Goal: Task Accomplishment & Management: Manage account settings

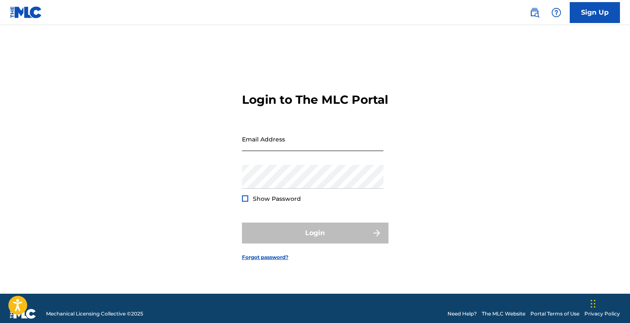
click at [276, 149] on input "Email Address" at bounding box center [313, 139] width 142 height 24
type input "v@[DOMAIN_NAME]"
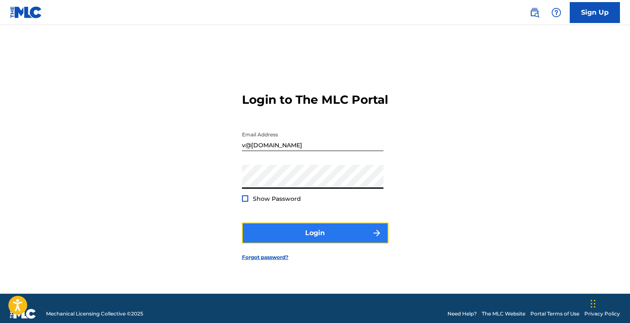
click at [309, 244] on button "Login" at bounding box center [315, 233] width 147 height 21
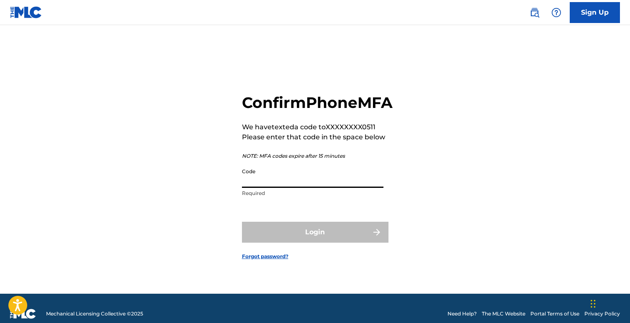
click at [275, 188] on input "Code" at bounding box center [313, 176] width 142 height 24
paste input "237420"
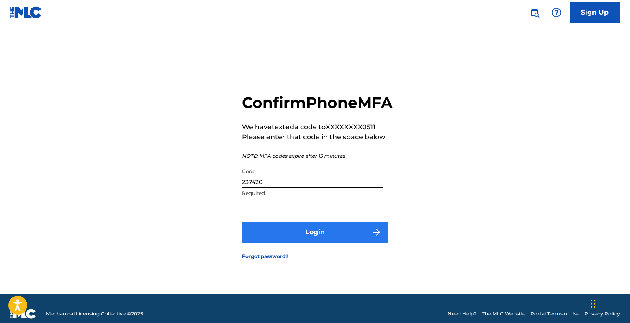
type input "237420"
click at [311, 238] on button "Login" at bounding box center [315, 232] width 147 height 21
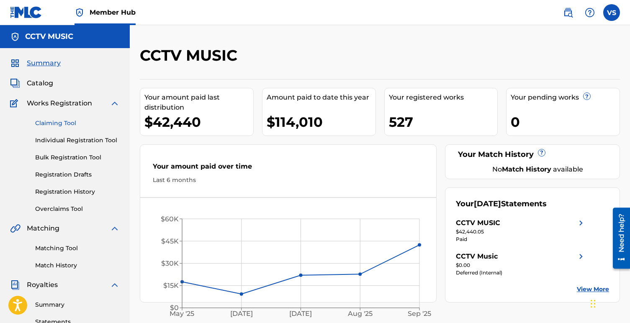
click at [58, 121] on link "Claiming Tool" at bounding box center [77, 123] width 85 height 9
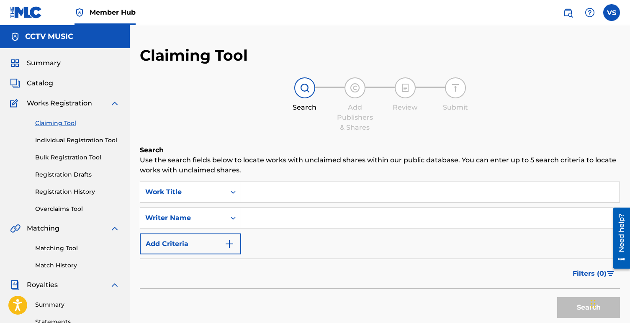
click at [340, 189] on input "Search Form" at bounding box center [430, 192] width 379 height 20
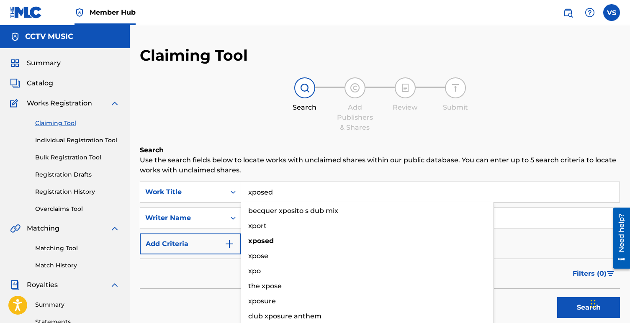
type input "xposed"
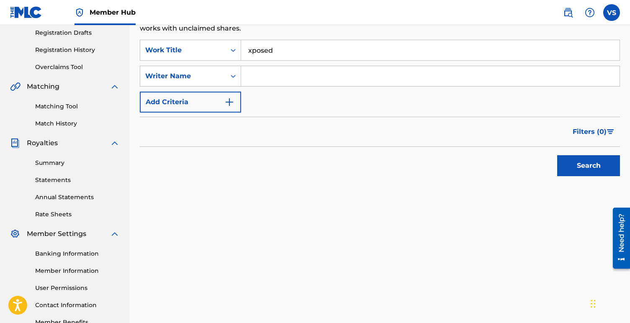
scroll to position [143, 0]
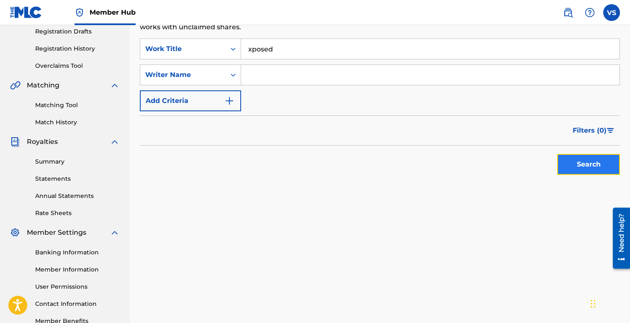
click at [589, 168] on button "Search" at bounding box center [588, 164] width 63 height 21
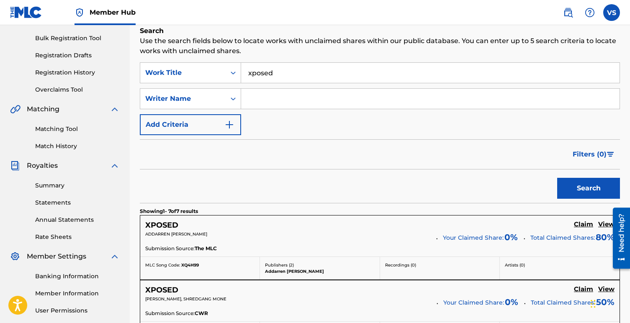
scroll to position [97, 0]
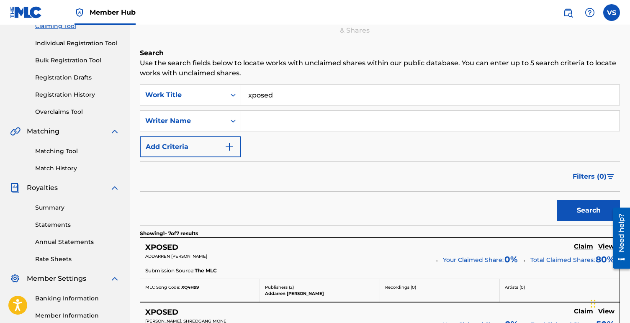
click at [270, 121] on input "Search Form" at bounding box center [430, 121] width 379 height 20
paste input "237420"
click at [592, 214] on button "Search" at bounding box center [588, 210] width 63 height 21
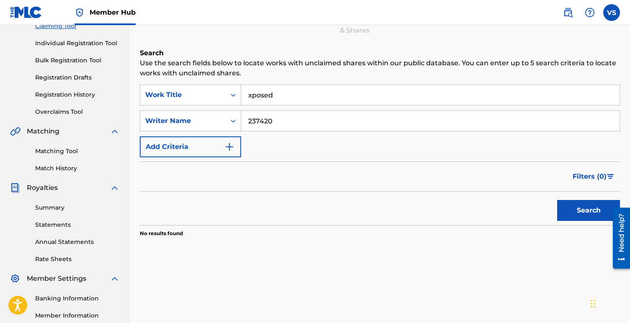
click at [340, 117] on input "237420" at bounding box center [430, 121] width 379 height 20
type input "[PERSON_NAME]"
click at [588, 212] on button "Search" at bounding box center [588, 210] width 63 height 21
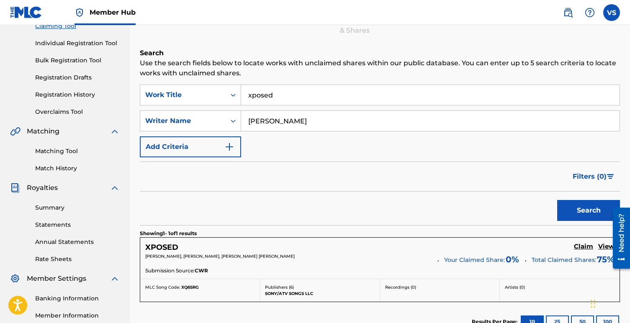
scroll to position [171, 0]
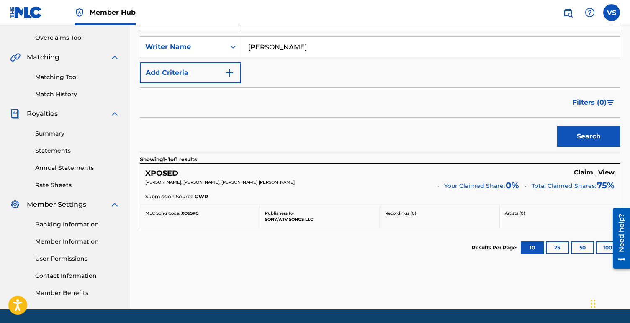
click at [396, 197] on div "Submission Source: CWR" at bounding box center [379, 197] width 469 height 9
click at [180, 173] on div "XPOSED" at bounding box center [166, 174] width 43 height 10
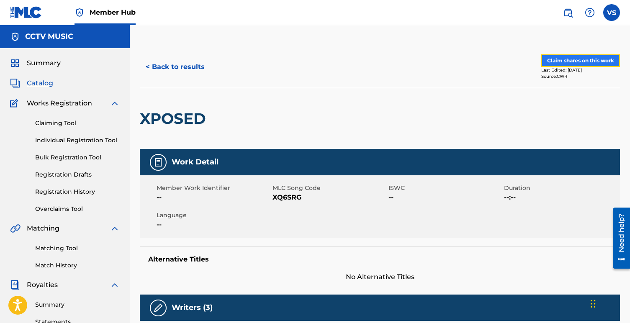
click at [562, 58] on button "Claim shares on this work" at bounding box center [581, 60] width 79 height 13
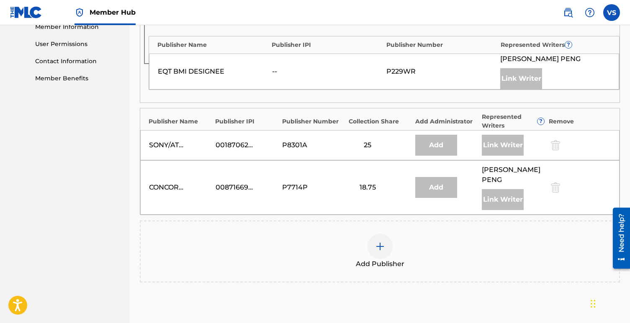
scroll to position [394, 0]
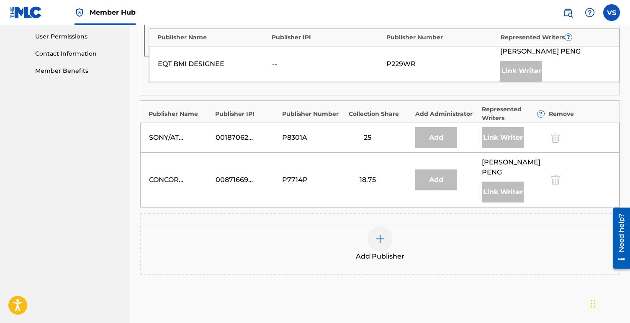
click at [378, 242] on img at bounding box center [380, 239] width 10 height 10
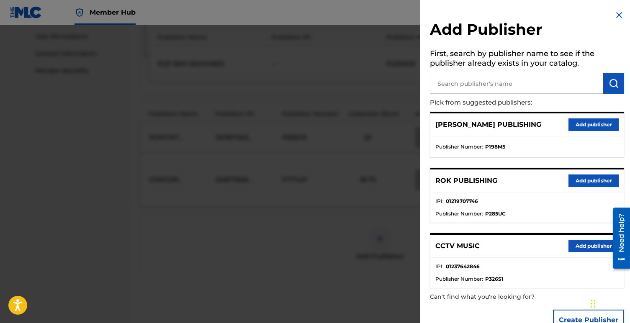
scroll to position [21, 0]
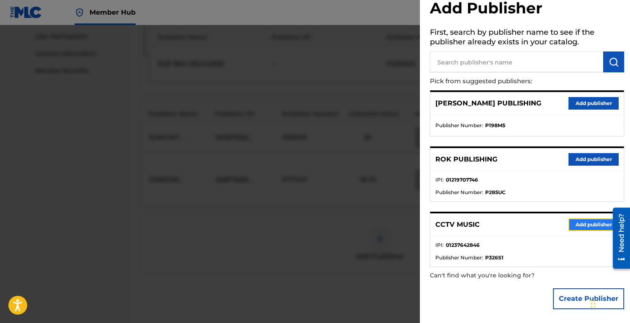
click at [592, 223] on button "Add publisher" at bounding box center [594, 225] width 50 height 13
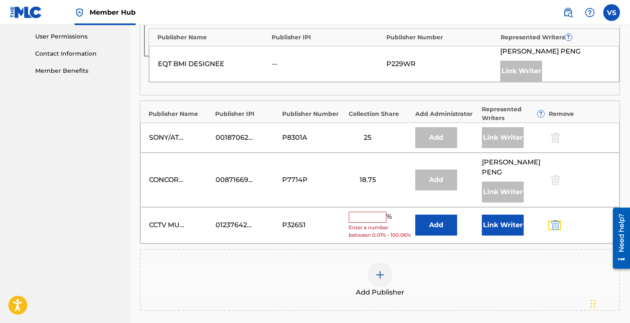
click at [550, 227] on button "submit" at bounding box center [555, 226] width 13 height 10
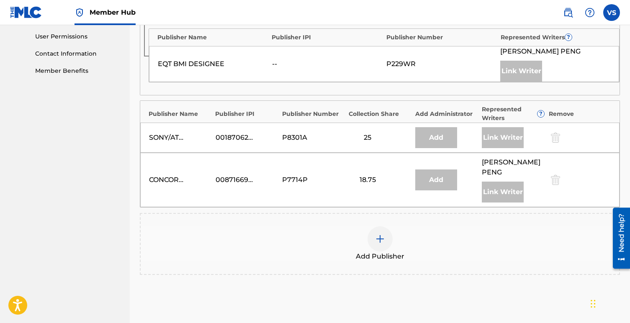
click at [386, 242] on div at bounding box center [380, 239] width 25 height 25
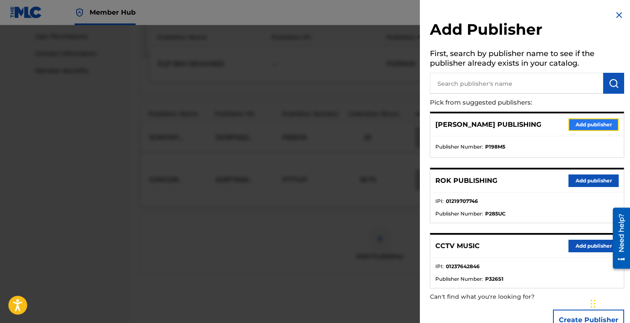
click at [591, 126] on button "Add publisher" at bounding box center [594, 125] width 50 height 13
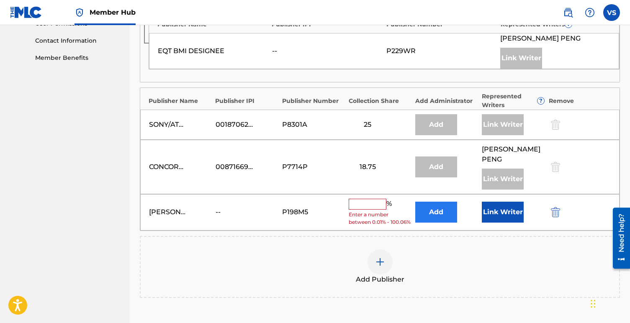
scroll to position [421, 0]
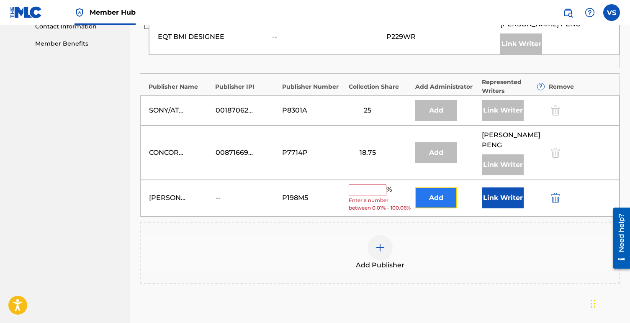
click at [436, 206] on button "Add" at bounding box center [436, 198] width 42 height 21
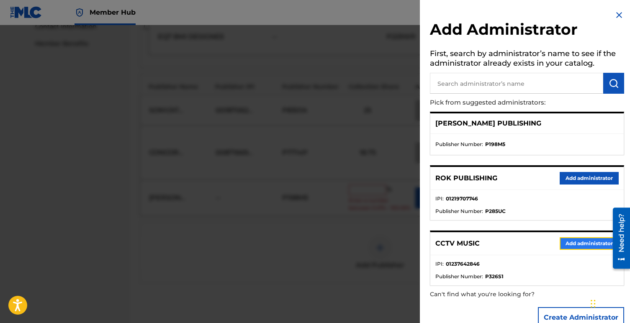
click at [565, 240] on button "Add administrator" at bounding box center [589, 243] width 59 height 13
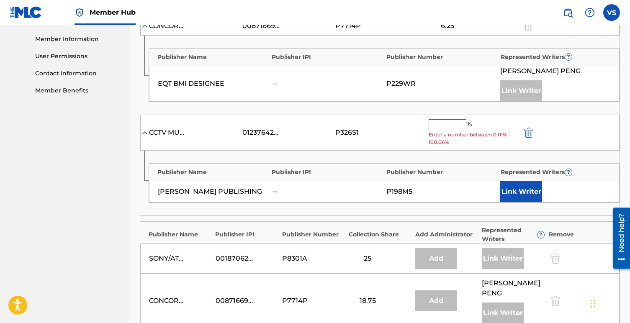
scroll to position [373, 0]
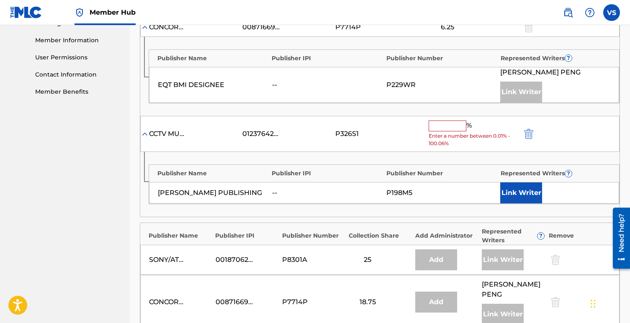
click at [438, 130] on input "text" at bounding box center [448, 126] width 38 height 11
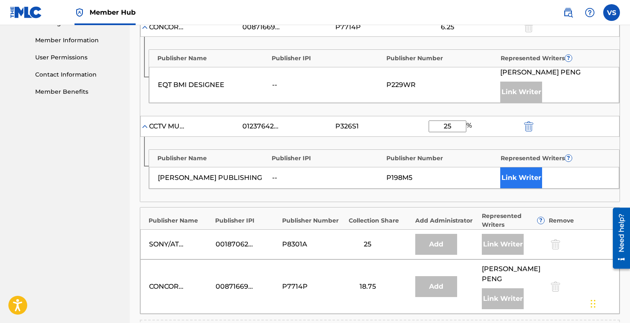
type input "25"
click at [521, 170] on button "Link Writer" at bounding box center [521, 178] width 42 height 21
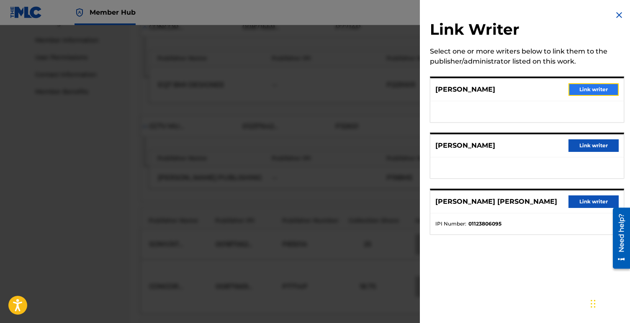
click at [589, 85] on button "Link writer" at bounding box center [594, 89] width 50 height 13
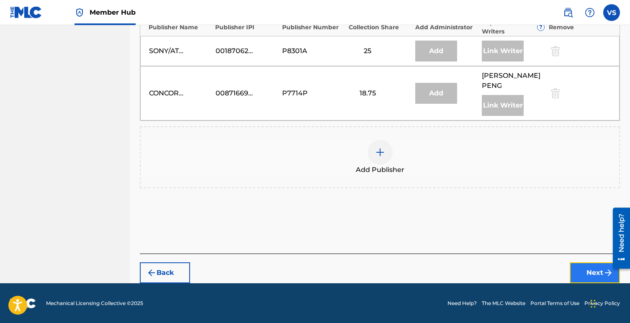
click at [582, 271] on button "Next" at bounding box center [595, 273] width 50 height 21
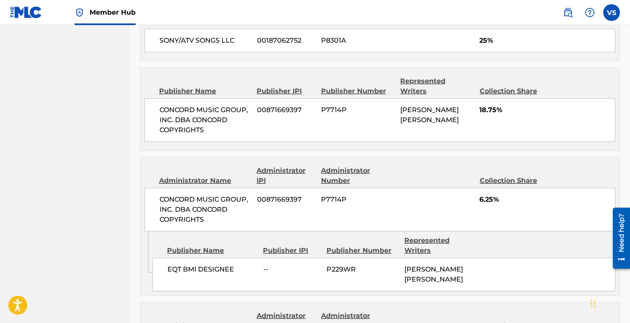
scroll to position [653, 0]
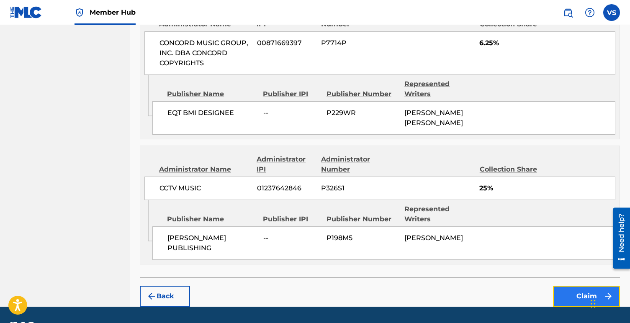
click at [578, 286] on button "Claim" at bounding box center [586, 296] width 67 height 21
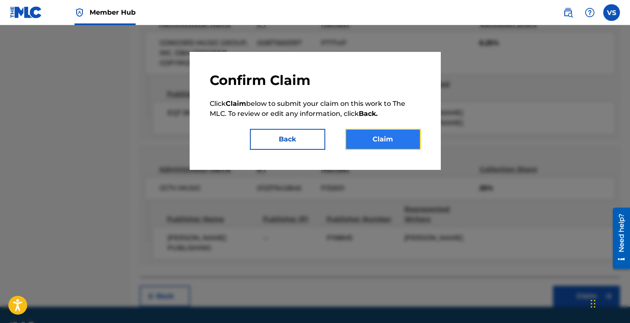
click at [385, 139] on button "Claim" at bounding box center [383, 139] width 75 height 21
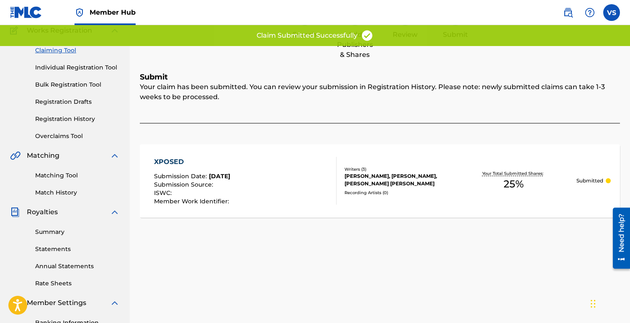
scroll to position [0, 0]
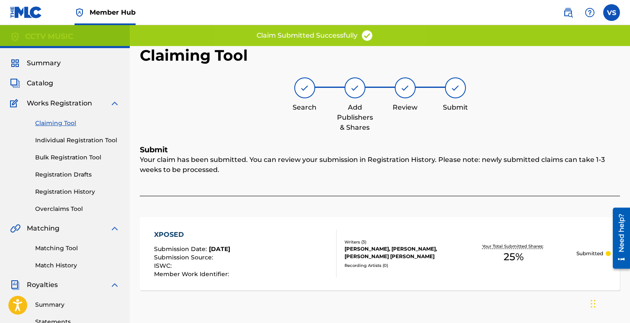
click at [59, 120] on link "Claiming Tool" at bounding box center [77, 123] width 85 height 9
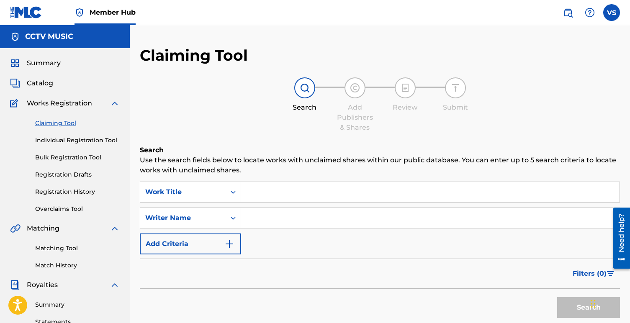
click at [286, 194] on input "Search Form" at bounding box center [430, 192] width 379 height 20
paste input "237420"
click at [270, 224] on input "Search Form" at bounding box center [430, 218] width 379 height 20
click at [254, 178] on div "Search Use the search fields below to locate works with unclaimed shares within…" at bounding box center [380, 254] width 480 height 219
click at [263, 195] on input "237420" at bounding box center [430, 192] width 379 height 20
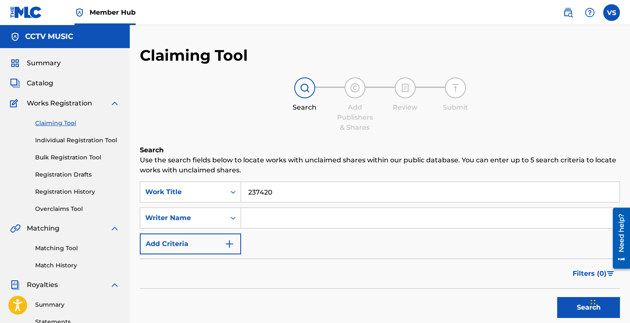
click at [263, 195] on input "237420" at bounding box center [430, 192] width 379 height 20
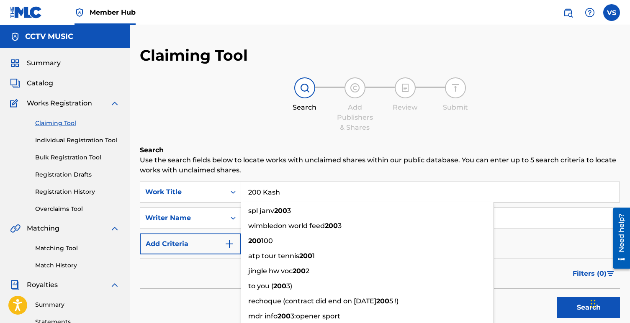
type input "200 Kash"
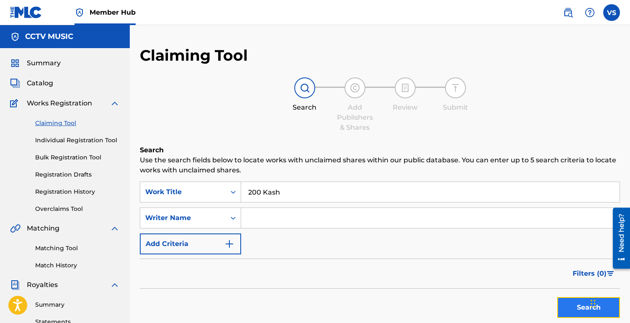
click at [580, 309] on button "Search" at bounding box center [588, 307] width 63 height 21
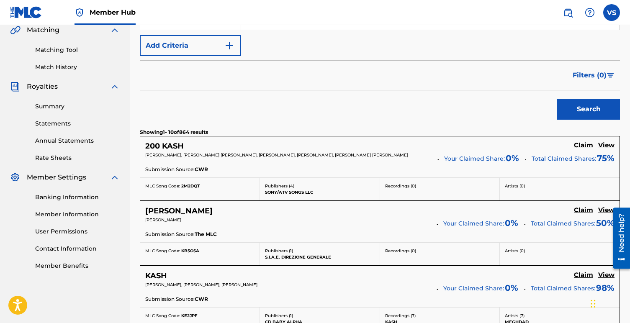
scroll to position [201, 0]
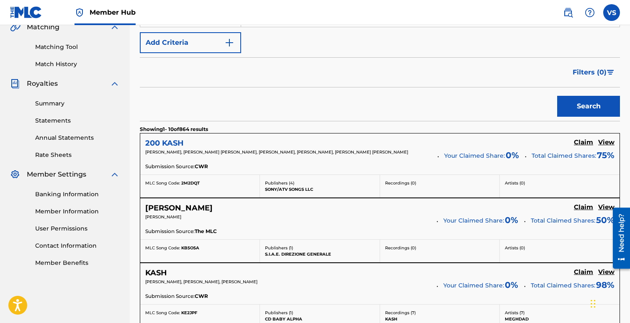
click at [171, 141] on h5 "200 KASH" at bounding box center [164, 144] width 39 height 10
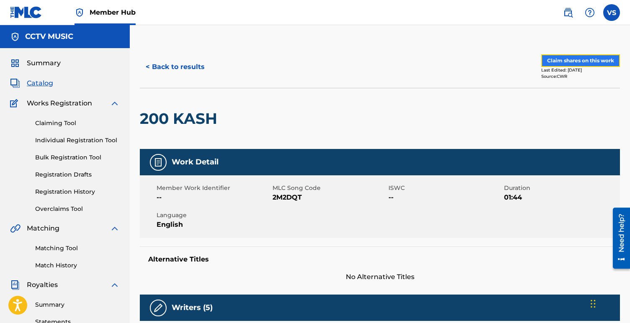
click at [582, 63] on button "Claim shares on this work" at bounding box center [581, 60] width 79 height 13
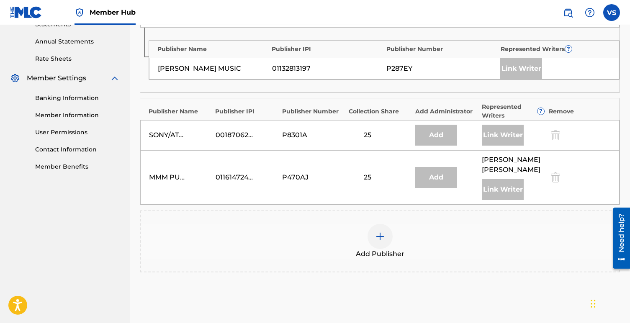
scroll to position [301, 0]
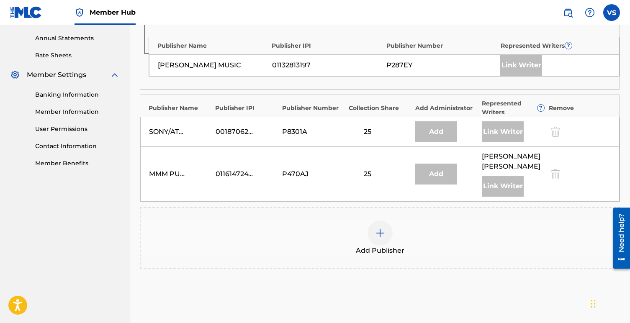
click at [384, 215] on div "Add Publisher" at bounding box center [380, 238] width 480 height 62
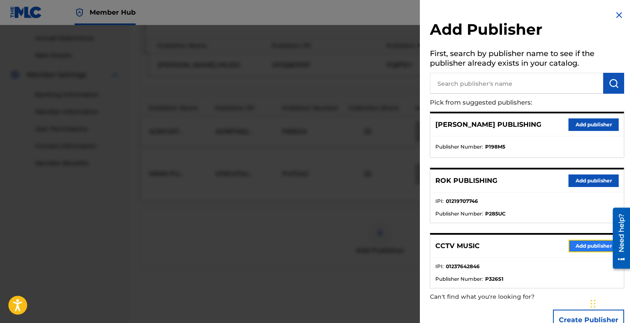
click at [587, 249] on button "Add publisher" at bounding box center [594, 246] width 50 height 13
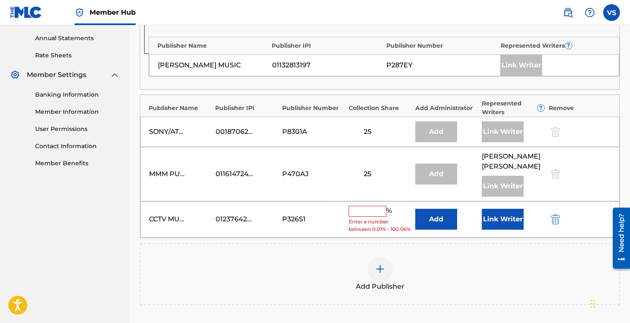
click at [362, 212] on input "text" at bounding box center [368, 211] width 38 height 11
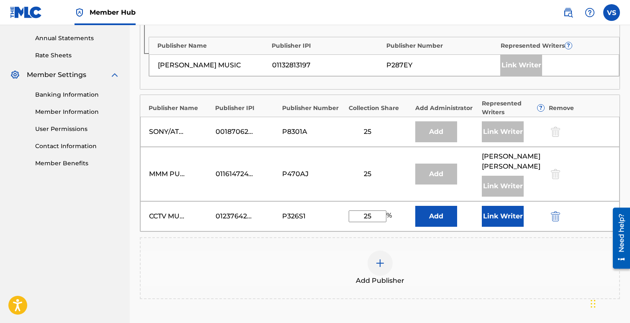
type input "25"
click at [488, 245] on div "Add Publisher" at bounding box center [380, 268] width 480 height 62
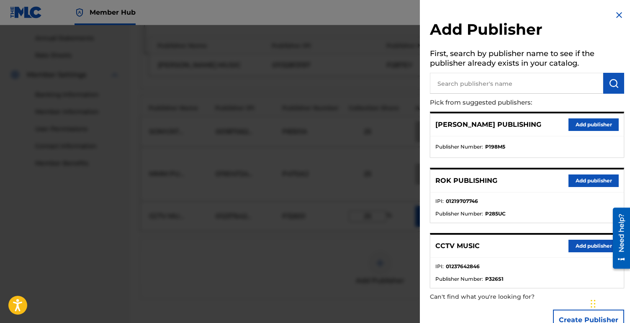
click at [618, 11] on img at bounding box center [619, 15] width 10 height 10
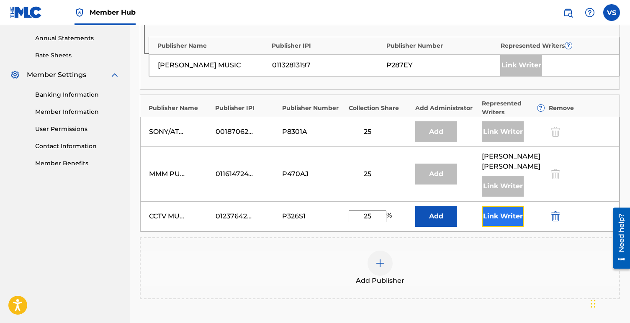
click at [502, 222] on button "Link Writer" at bounding box center [503, 216] width 42 height 21
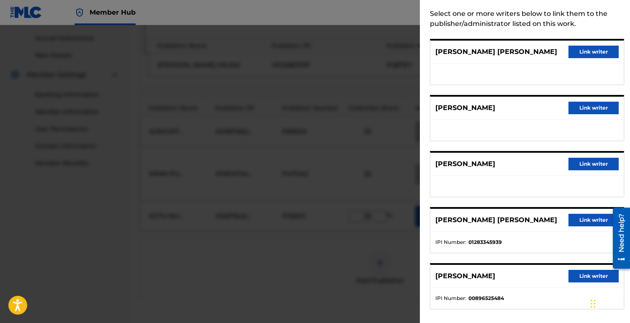
scroll to position [44, 0]
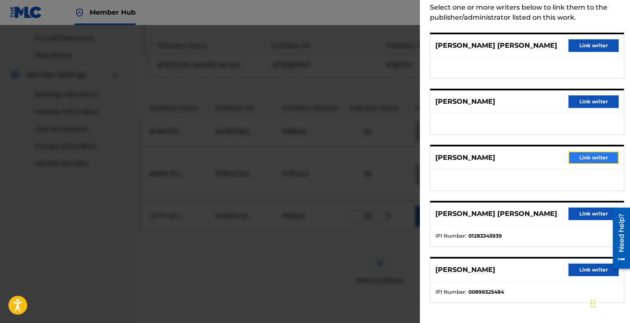
click at [591, 159] on button "Link writer" at bounding box center [594, 158] width 50 height 13
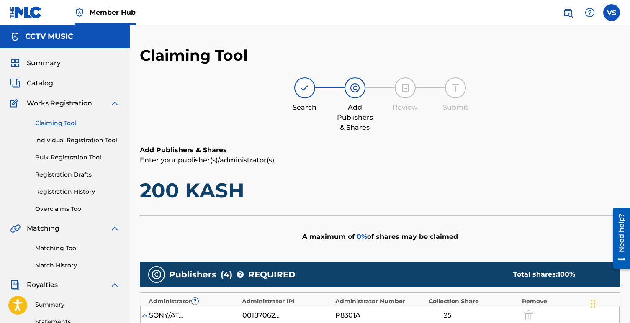
scroll to position [436, 0]
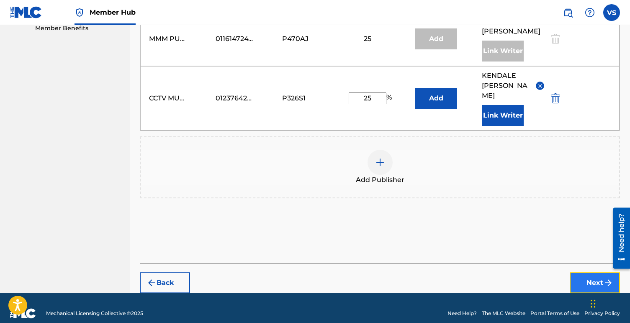
click at [581, 273] on button "Next" at bounding box center [595, 283] width 50 height 21
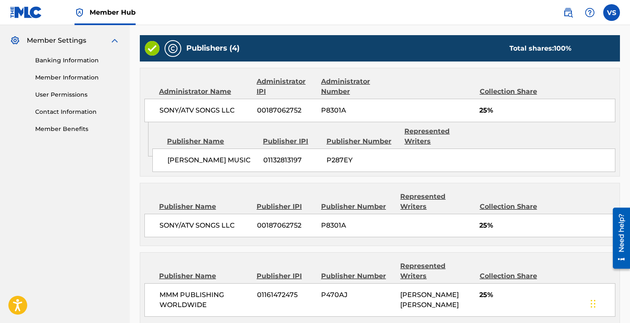
scroll to position [457, 0]
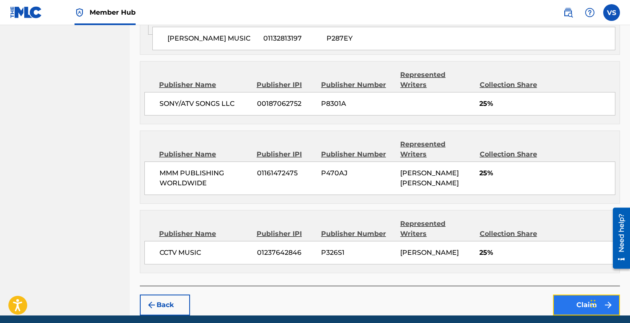
click at [589, 295] on button "Claim" at bounding box center [586, 305] width 67 height 21
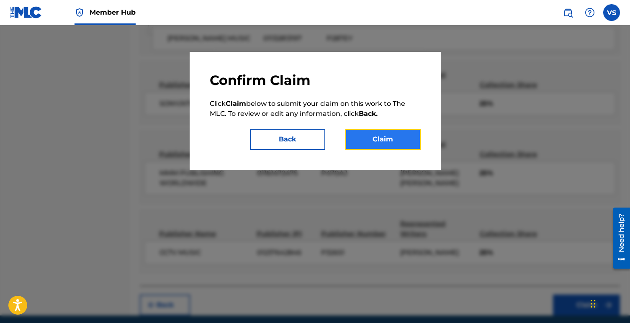
click at [395, 143] on button "Claim" at bounding box center [383, 139] width 75 height 21
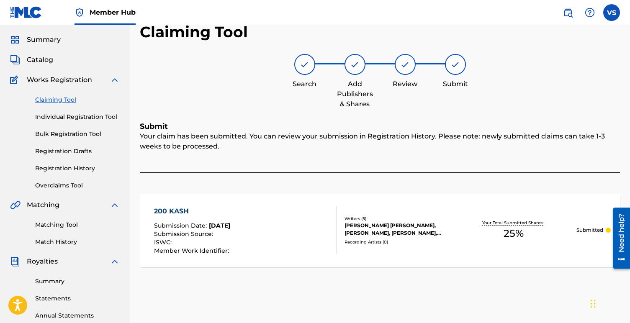
scroll to position [0, 0]
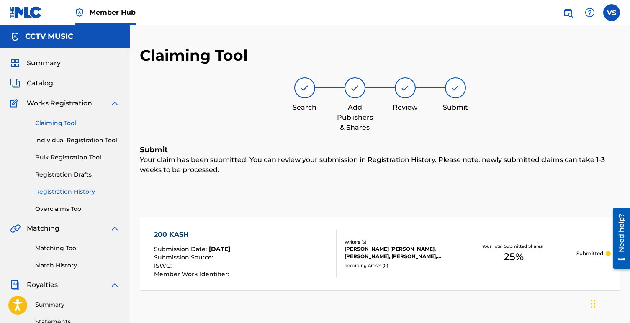
click at [67, 193] on link "Registration History" at bounding box center [77, 192] width 85 height 9
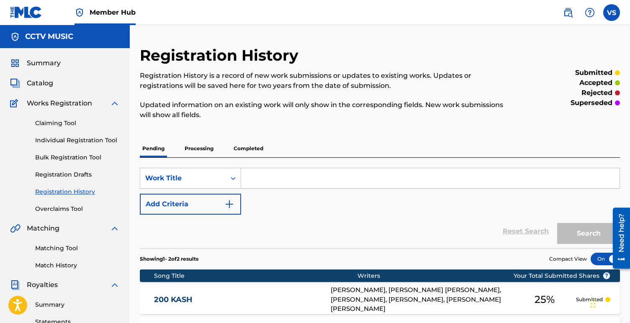
click at [199, 147] on p "Processing" at bounding box center [199, 149] width 34 height 18
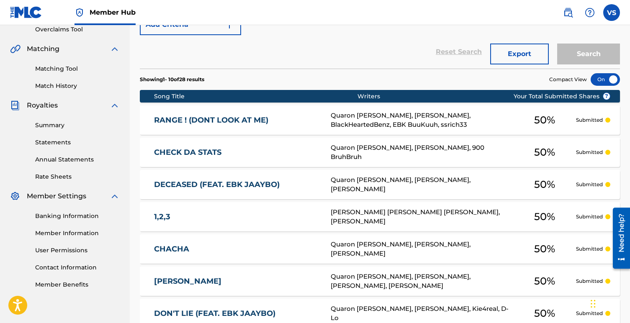
scroll to position [116, 0]
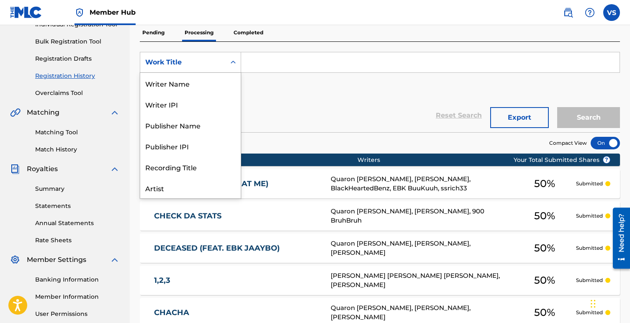
click at [226, 59] on div "Search Form" at bounding box center [233, 62] width 15 height 15
click at [174, 147] on div "Artist" at bounding box center [190, 146] width 101 height 21
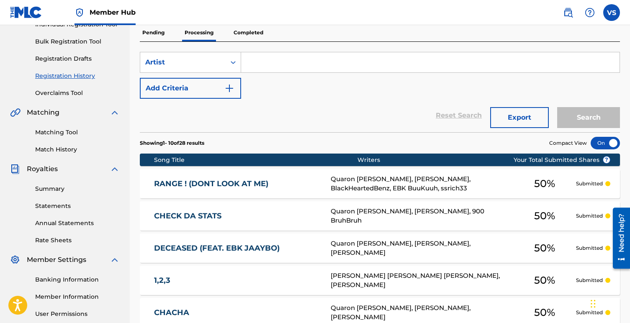
click at [254, 59] on input "Search Form" at bounding box center [430, 62] width 379 height 20
type input "j"
type input "[PERSON_NAME]"
click at [596, 113] on button "Search" at bounding box center [588, 117] width 63 height 21
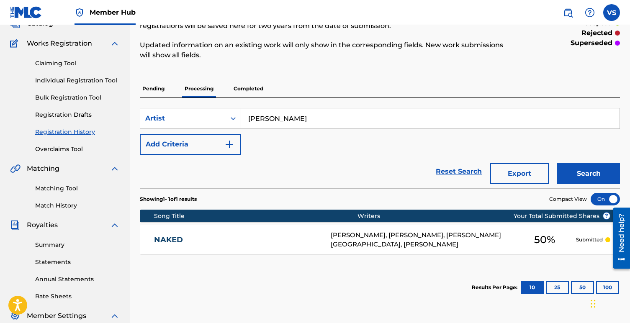
scroll to position [57, 0]
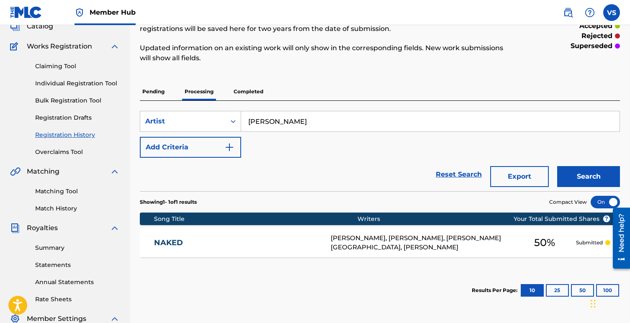
click at [160, 87] on p "Pending" at bounding box center [153, 92] width 27 height 18
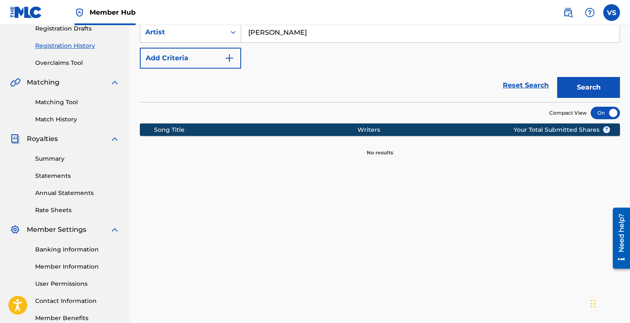
scroll to position [147, 0]
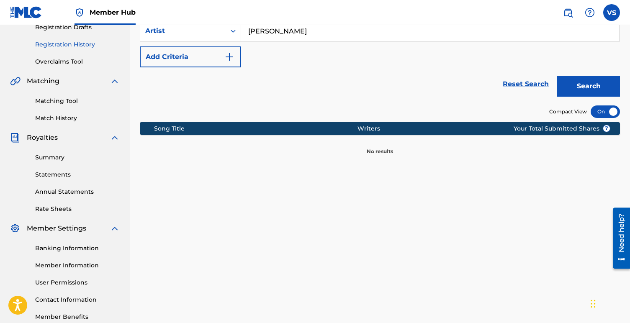
click at [419, 31] on input "[PERSON_NAME]" at bounding box center [430, 31] width 379 height 20
type input "k"
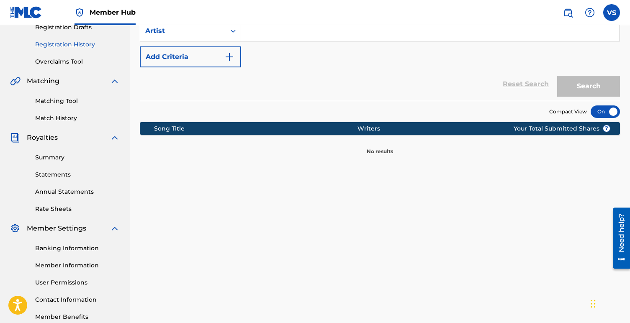
scroll to position [140, 0]
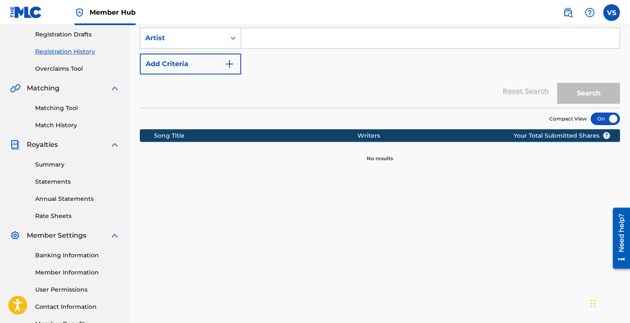
click at [70, 52] on link "Registration History" at bounding box center [77, 51] width 85 height 9
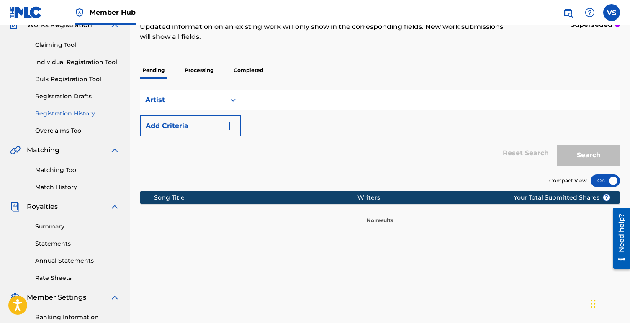
scroll to position [83, 0]
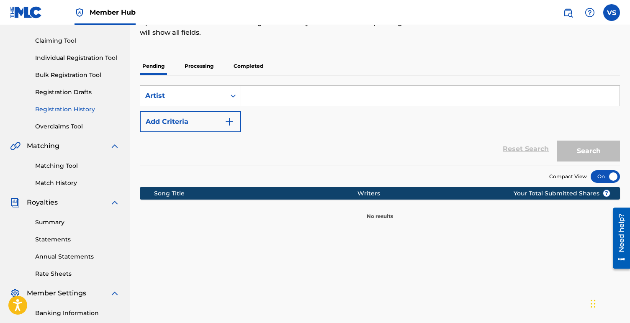
click at [209, 70] on p "Processing" at bounding box center [199, 66] width 34 height 18
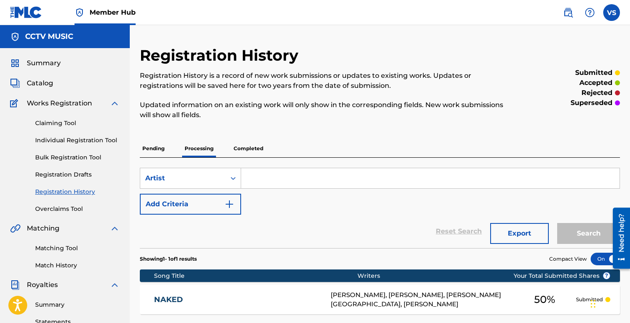
click at [275, 182] on input "Search Form" at bounding box center [430, 178] width 379 height 20
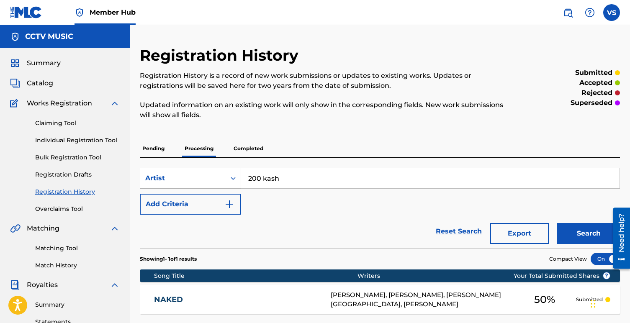
type input "200 kash"
click at [174, 188] on div "Artist" at bounding box center [190, 178] width 101 height 21
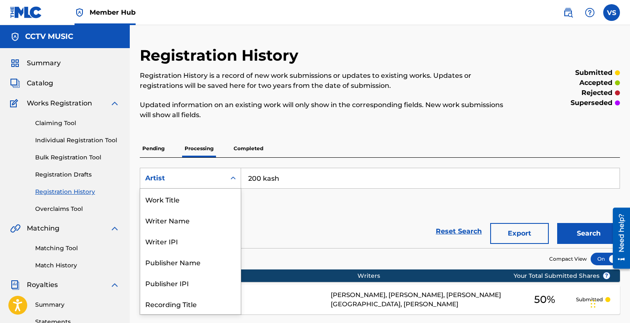
scroll to position [42, 0]
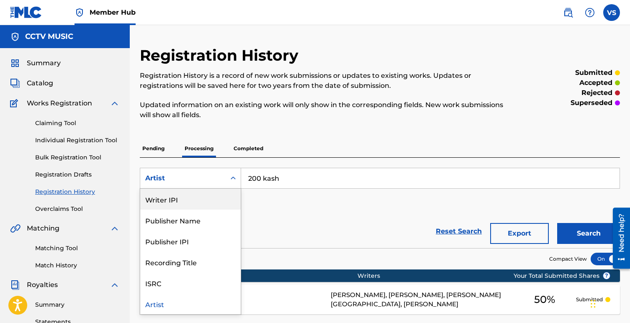
click at [178, 203] on div "Writer IPI" at bounding box center [190, 199] width 101 height 21
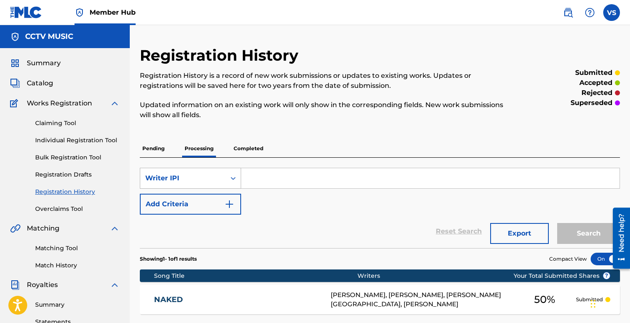
click at [183, 187] on div "Writer IPI" at bounding box center [190, 178] width 101 height 21
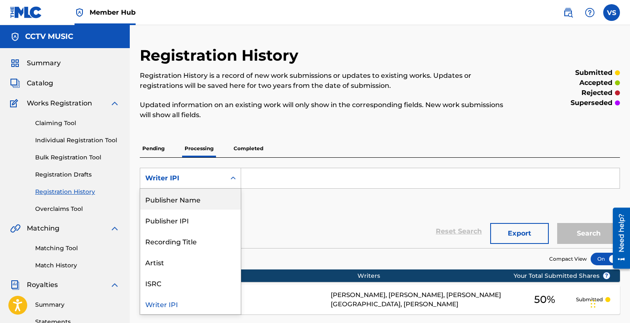
scroll to position [0, 0]
click at [179, 200] on div "Work Title" at bounding box center [190, 199] width 101 height 21
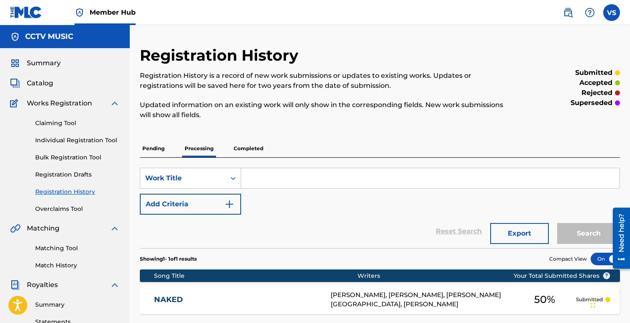
click at [268, 181] on input "Search Form" at bounding box center [430, 178] width 379 height 20
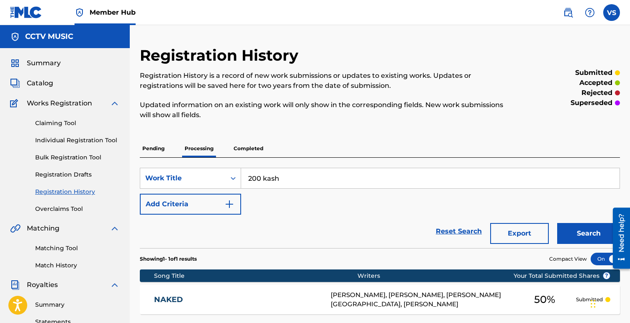
type input "200 kash"
click at [557, 223] on button "Search" at bounding box center [588, 233] width 63 height 21
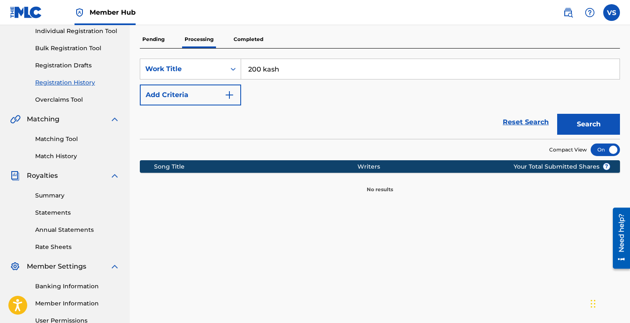
scroll to position [150, 0]
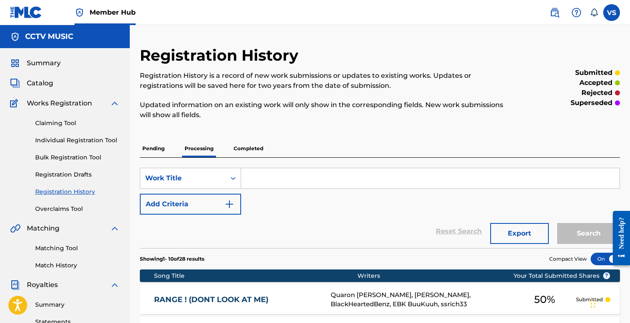
click at [268, 181] on input "Search Form" at bounding box center [430, 178] width 379 height 20
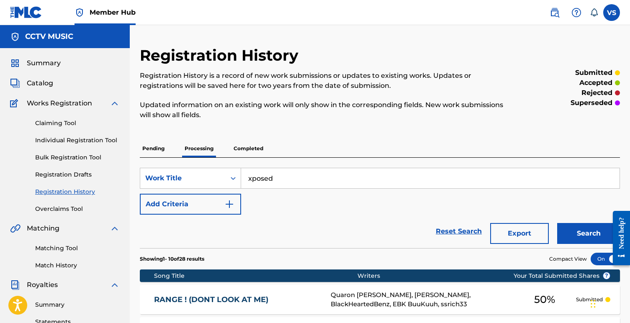
type input "xposed"
click at [557, 223] on button "Search" at bounding box center [588, 233] width 63 height 21
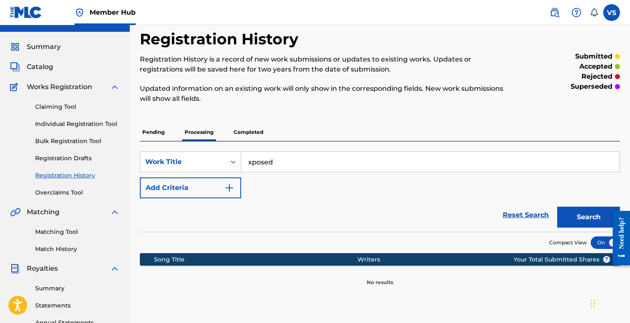
scroll to position [22, 0]
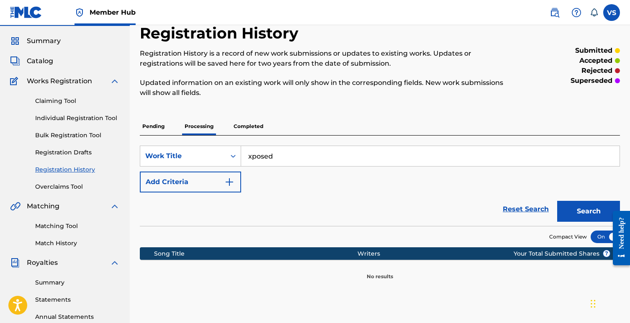
click at [62, 95] on div "Claiming Tool Individual Registration Tool Bulk Registration Tool Registration …" at bounding box center [65, 138] width 110 height 105
click at [62, 103] on link "Claiming Tool" at bounding box center [77, 101] width 85 height 9
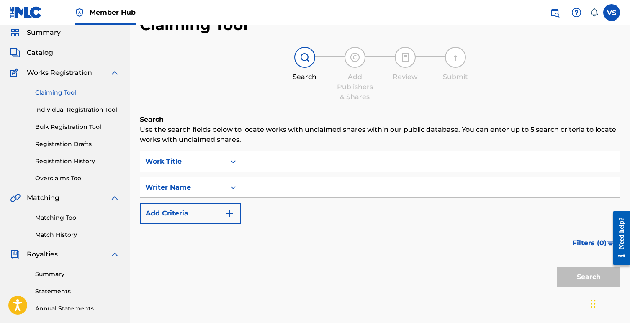
scroll to position [102, 0]
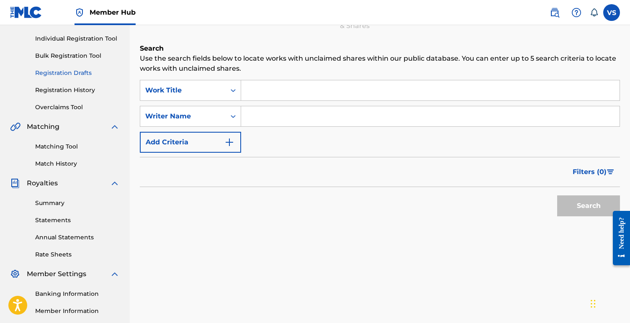
click at [84, 75] on link "Registration Drafts" at bounding box center [77, 73] width 85 height 9
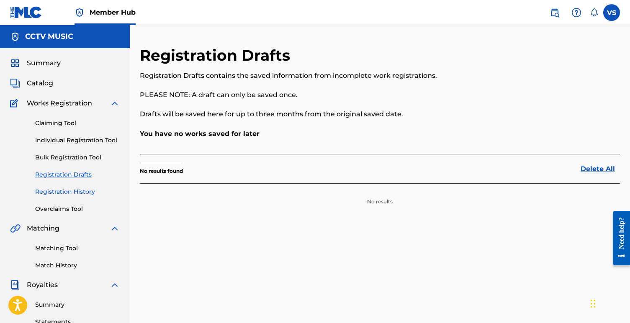
click at [72, 191] on link "Registration History" at bounding box center [77, 192] width 85 height 9
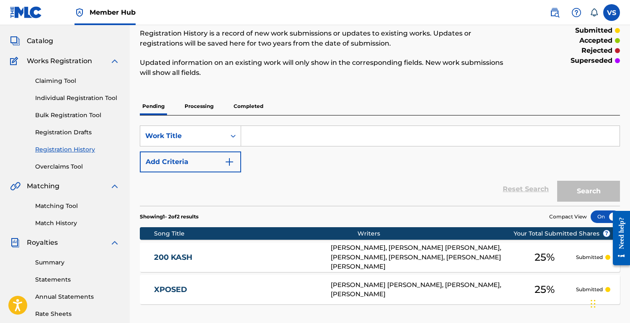
scroll to position [39, 0]
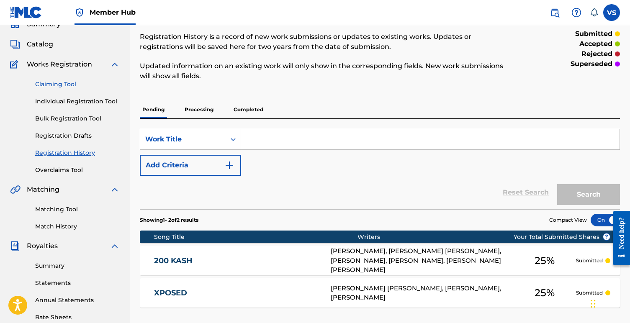
click at [55, 85] on link "Claiming Tool" at bounding box center [77, 84] width 85 height 9
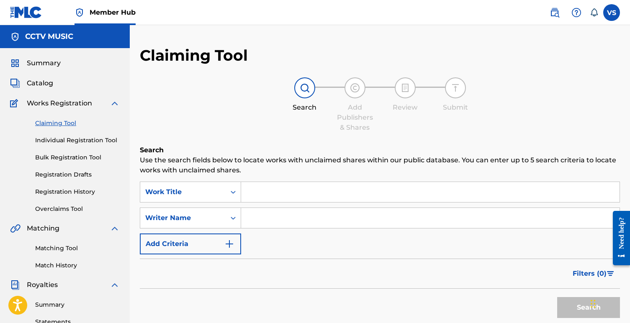
click at [278, 192] on input "Search Form" at bounding box center [430, 192] width 379 height 20
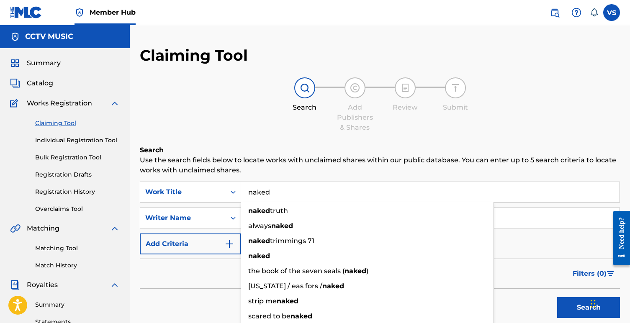
type input "naked"
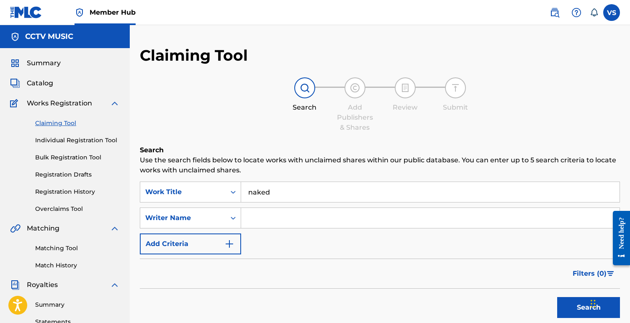
click at [546, 219] on input "Search Form" at bounding box center [430, 218] width 379 height 20
type input "kendale williams"
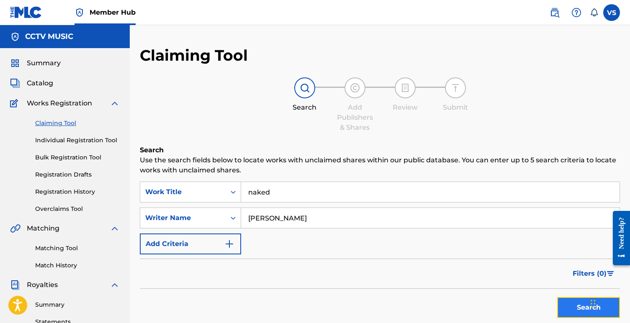
click at [568, 318] on button "Search" at bounding box center [588, 307] width 63 height 21
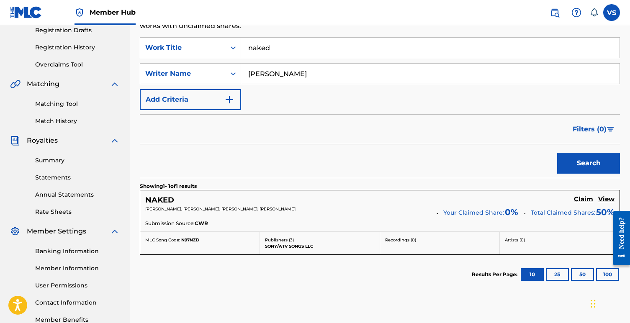
scroll to position [178, 0]
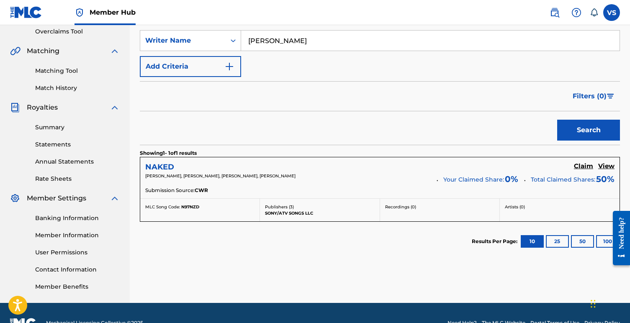
click at [166, 167] on h5 "NAKED" at bounding box center [159, 168] width 29 height 10
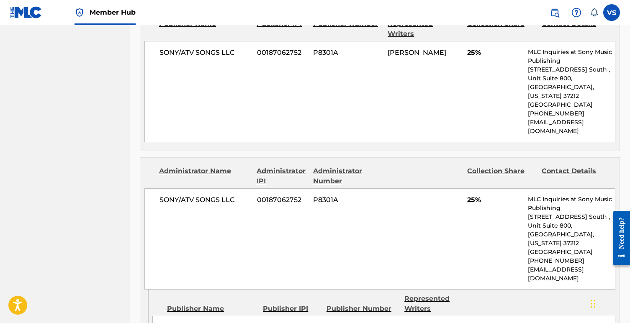
scroll to position [445, 0]
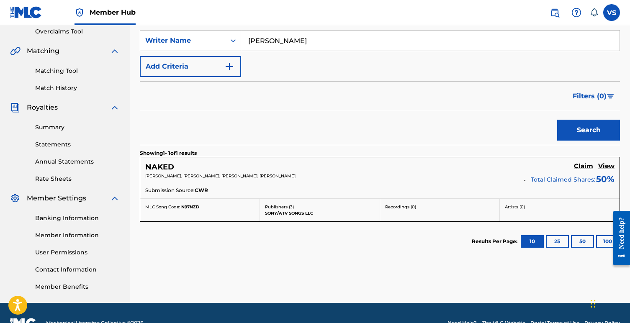
scroll to position [128, 0]
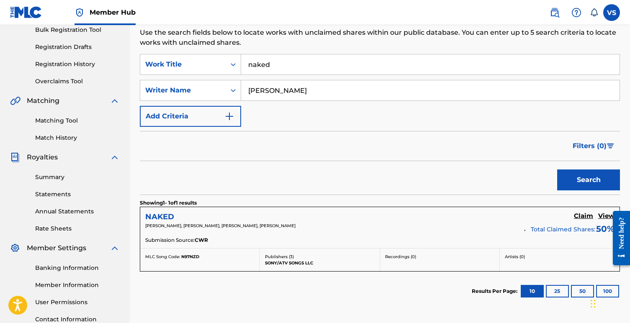
click at [160, 214] on h5 "NAKED" at bounding box center [159, 217] width 29 height 10
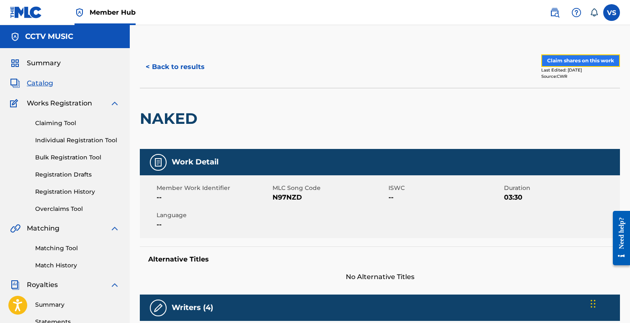
click at [562, 65] on button "Claim shares on this work" at bounding box center [581, 60] width 79 height 13
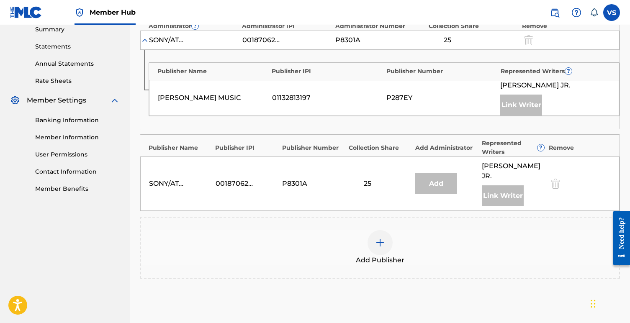
scroll to position [361, 0]
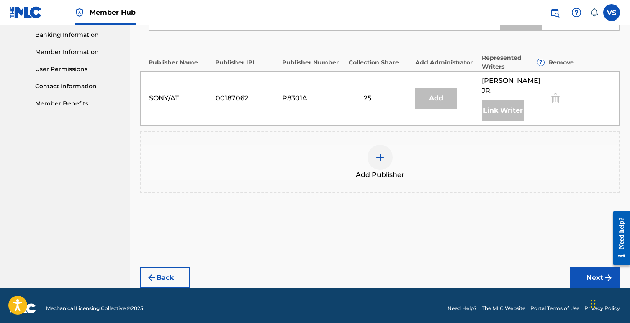
click at [387, 157] on div at bounding box center [380, 157] width 25 height 25
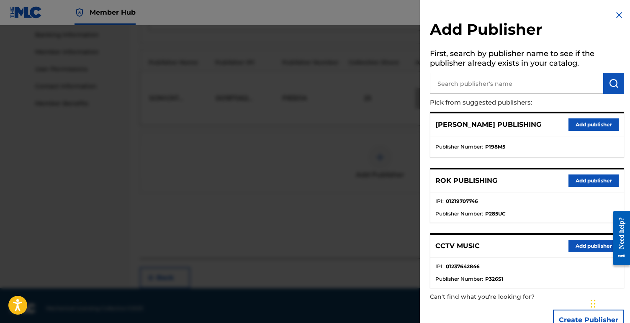
scroll to position [21, 0]
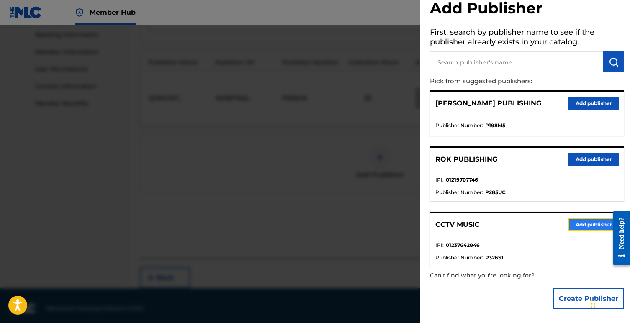
click at [578, 225] on button "Add publisher" at bounding box center [594, 225] width 50 height 13
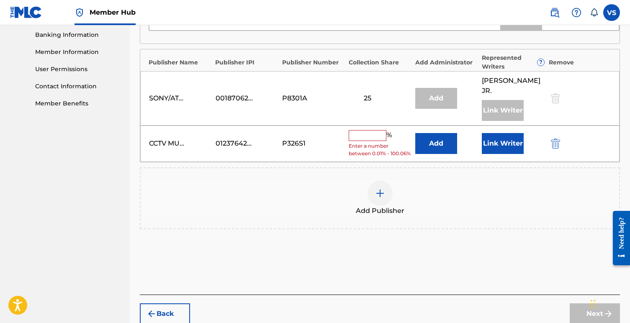
click at [368, 134] on input "text" at bounding box center [368, 135] width 38 height 11
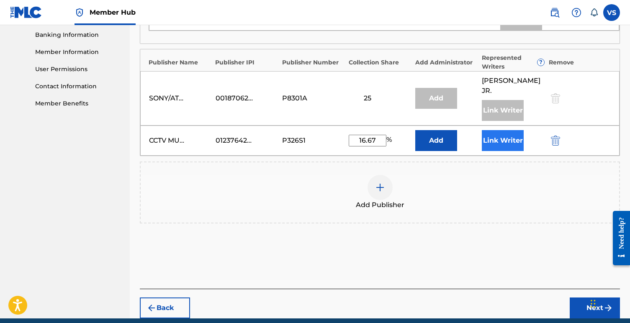
type input "16.67"
click at [505, 134] on button "Link Writer" at bounding box center [503, 140] width 42 height 21
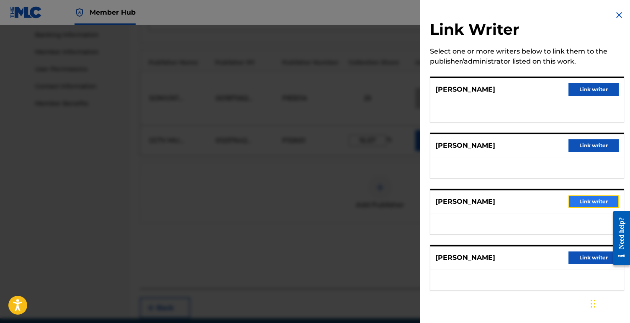
click at [586, 203] on button "Link writer" at bounding box center [594, 202] width 50 height 13
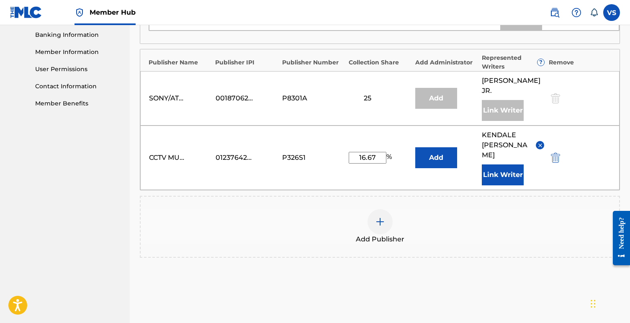
click at [382, 217] on img at bounding box center [380, 222] width 10 height 10
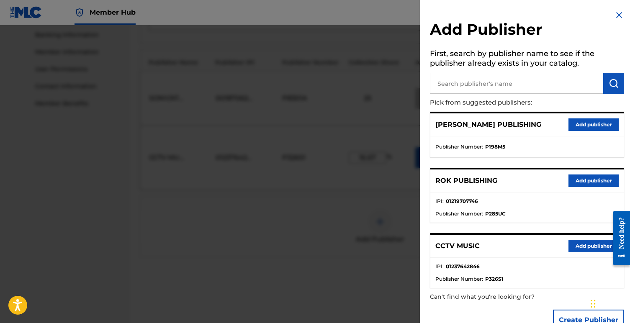
click at [592, 257] on div "CCTV MUSIC Add publisher" at bounding box center [527, 246] width 193 height 23
click at [592, 249] on button "Add publisher" at bounding box center [594, 246] width 50 height 13
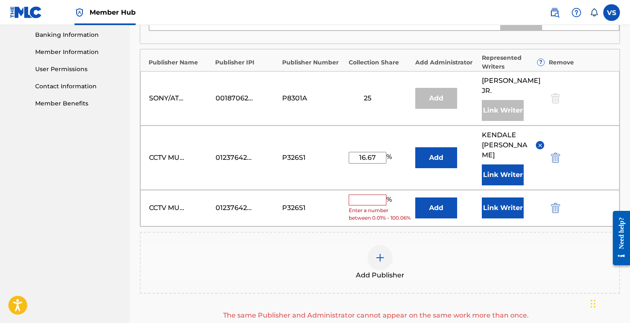
click at [370, 195] on input "text" at bounding box center [368, 200] width 38 height 11
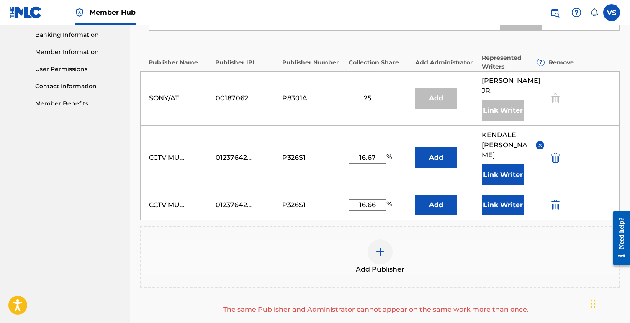
type input "16.66"
click at [389, 250] on div "Add Publisher" at bounding box center [380, 257] width 479 height 35
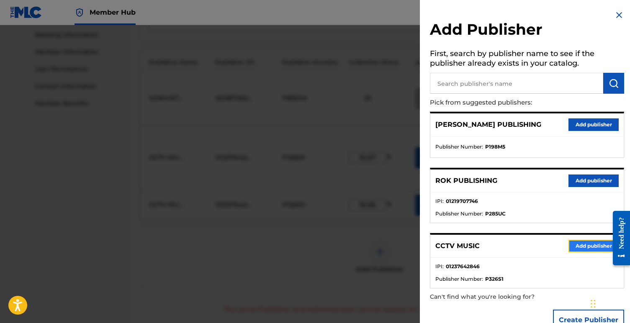
click at [588, 252] on button "Add publisher" at bounding box center [594, 246] width 50 height 13
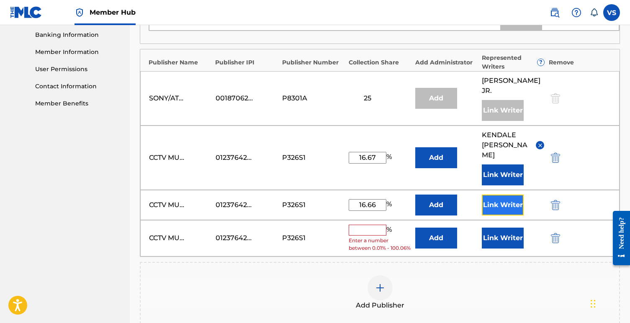
click at [507, 195] on button "Link Writer" at bounding box center [503, 205] width 42 height 21
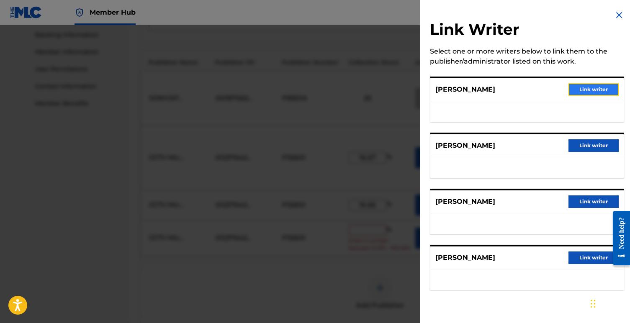
click at [594, 86] on button "Link writer" at bounding box center [594, 89] width 50 height 13
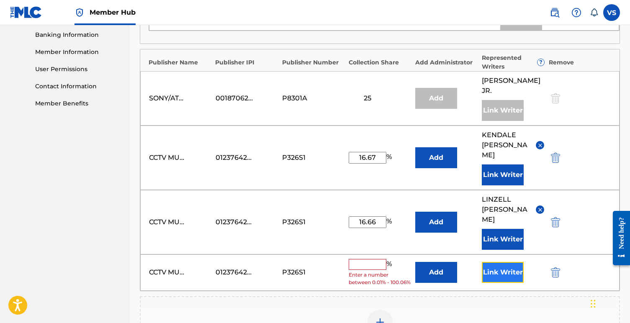
click at [493, 262] on button "Link Writer" at bounding box center [503, 272] width 42 height 21
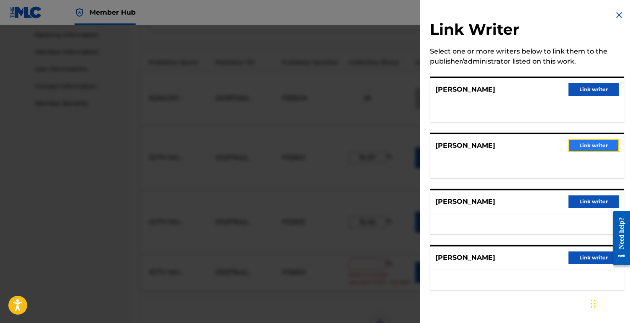
click at [588, 142] on button "Link writer" at bounding box center [594, 145] width 50 height 13
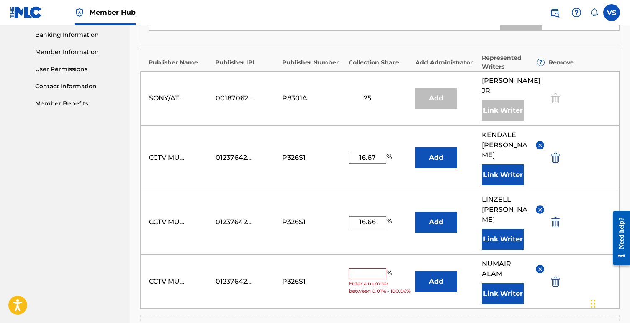
click at [369, 280] on span "Enter a number between 0.01% - 100.06%" at bounding box center [380, 287] width 62 height 15
click at [365, 268] on input "text" at bounding box center [368, 273] width 38 height 11
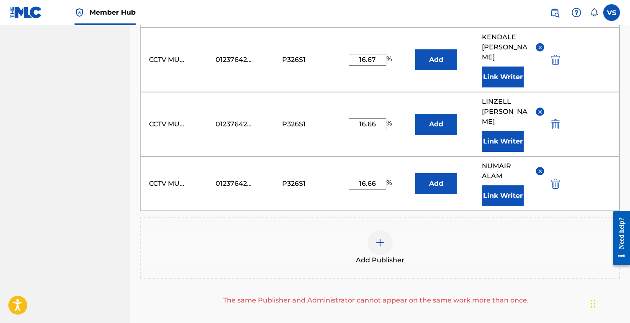
scroll to position [516, 0]
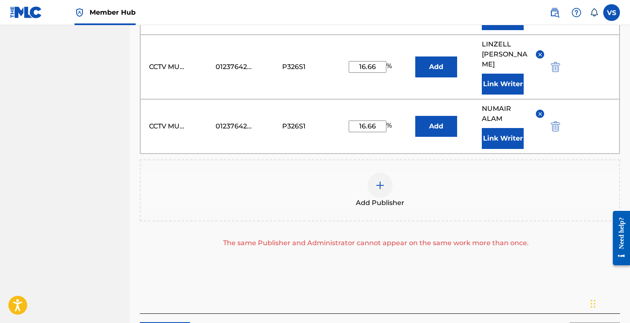
click at [450, 204] on div "Add Publisher The same Publisher and Administrator cannot appear on the same wo…" at bounding box center [380, 204] width 480 height 89
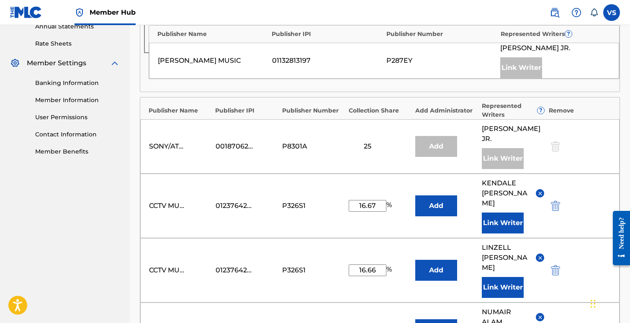
scroll to position [314, 0]
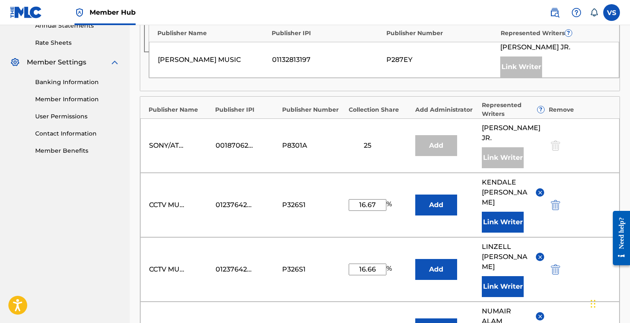
click at [377, 323] on input "16.66" at bounding box center [368, 329] width 38 height 12
type input "16.67"
click at [339, 279] on div "CCTV MUSIC 01237642846 P326S1 16.66 % Add LINZELL NEWTON Link Writer" at bounding box center [380, 269] width 480 height 64
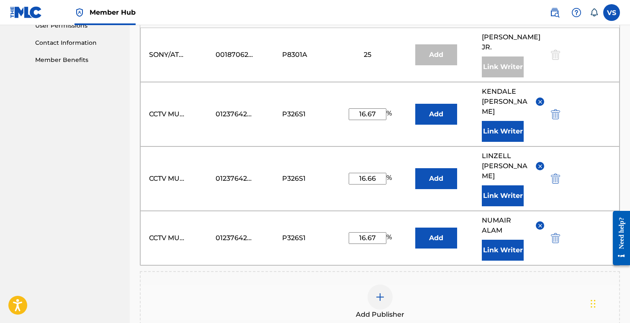
scroll to position [404, 0]
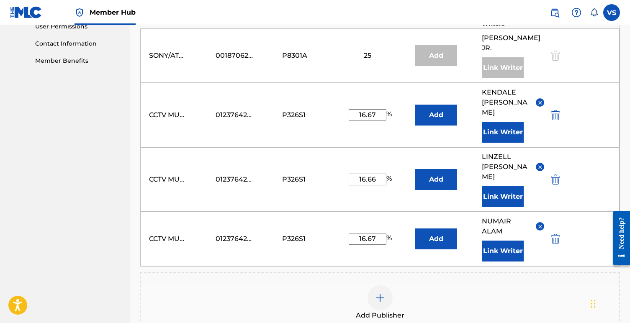
click at [365, 109] on input "16.67" at bounding box center [368, 115] width 38 height 12
type input "50"
click at [601, 163] on div "CCTV MUSIC 01237642846 P326S1 16.66 % Add LINZELL NEWTON Link Writer" at bounding box center [380, 179] width 480 height 64
click at [555, 156] on div "CCTV MUSIC 01237642846 P326S1 16.66 % Add LINZELL NEWTON Link Writer" at bounding box center [380, 179] width 480 height 64
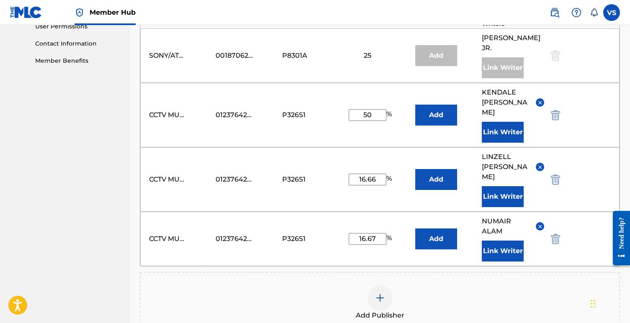
click at [555, 158] on div "CCTV MUSIC 01237642846 P326S1 16.66 % Add LINZELL NEWTON Link Writer" at bounding box center [380, 179] width 480 height 64
click at [555, 175] on img "submit" at bounding box center [555, 180] width 9 height 10
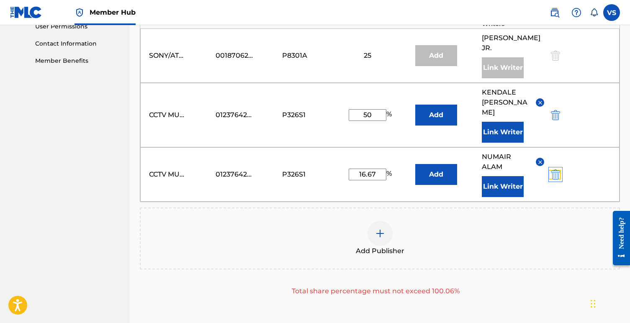
click at [555, 170] on img "submit" at bounding box center [555, 175] width 9 height 10
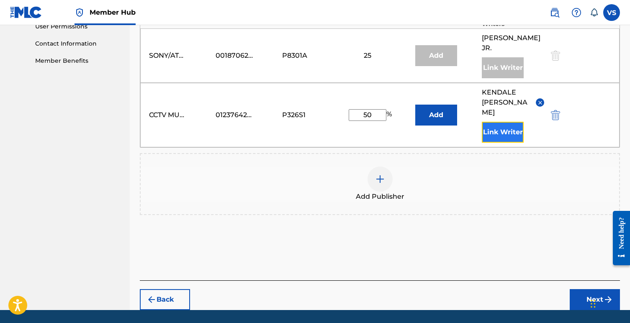
click at [506, 125] on button "Link Writer" at bounding box center [503, 132] width 42 height 21
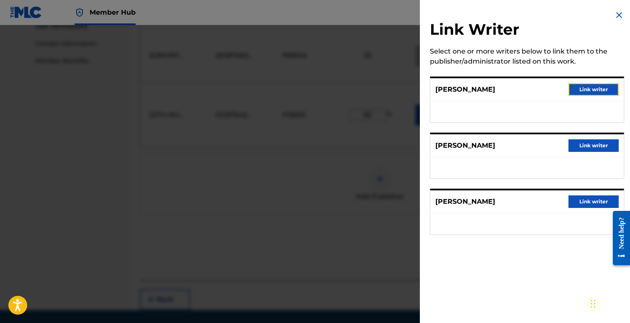
click at [601, 90] on button "Link writer" at bounding box center [594, 89] width 50 height 13
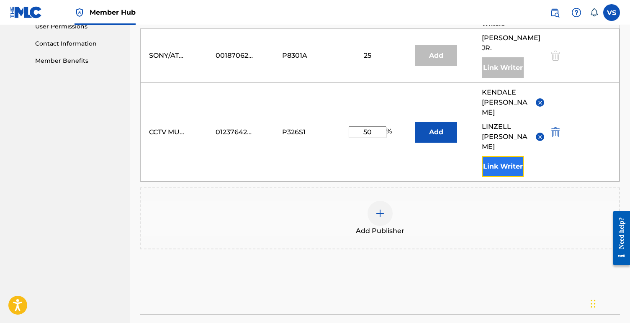
click at [508, 156] on button "Link Writer" at bounding box center [503, 166] width 42 height 21
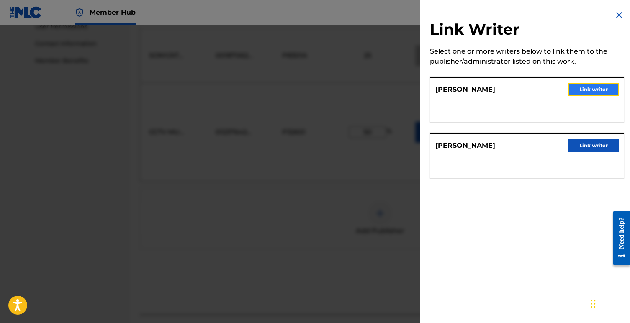
click at [609, 90] on button "Link writer" at bounding box center [594, 89] width 50 height 13
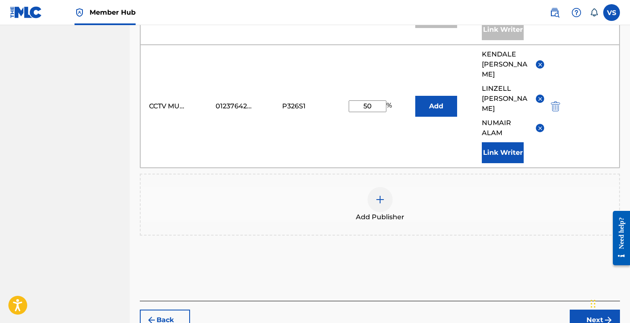
scroll to position [446, 0]
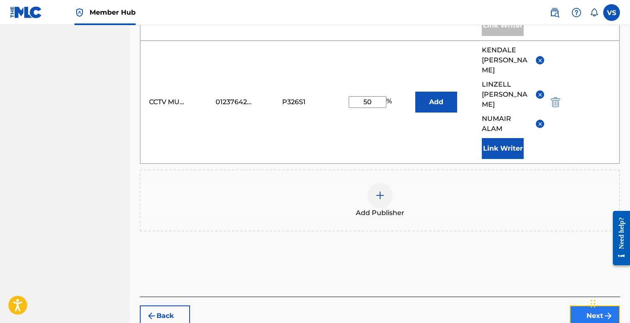
click at [583, 306] on button "Next" at bounding box center [595, 316] width 50 height 21
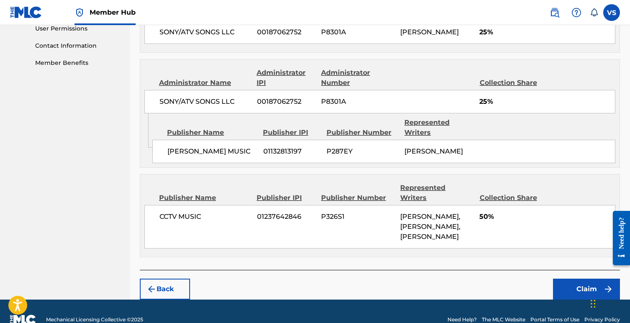
scroll to position [416, 0]
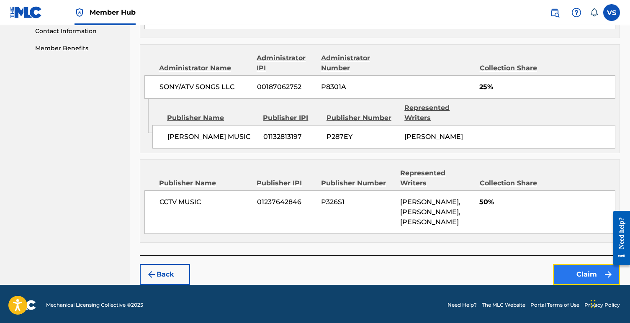
click at [571, 270] on button "Claim" at bounding box center [586, 274] width 67 height 21
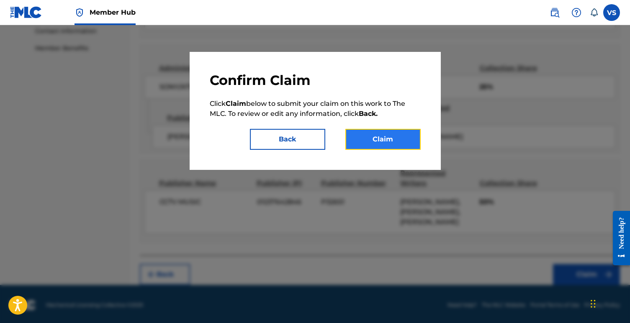
click at [392, 144] on button "Claim" at bounding box center [383, 139] width 75 height 21
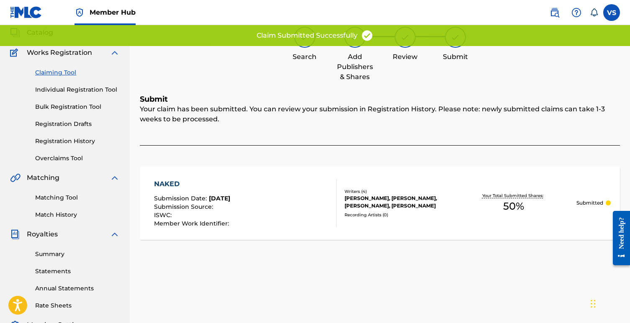
scroll to position [0, 0]
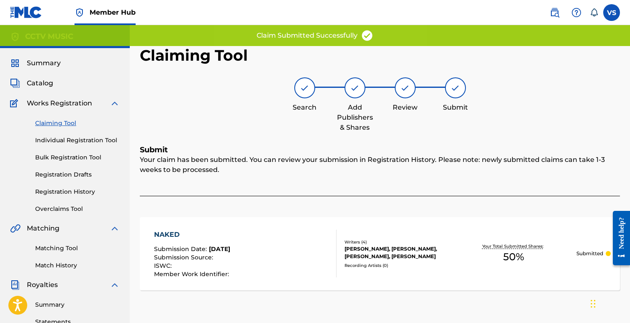
click at [68, 123] on link "Claiming Tool" at bounding box center [77, 123] width 85 height 9
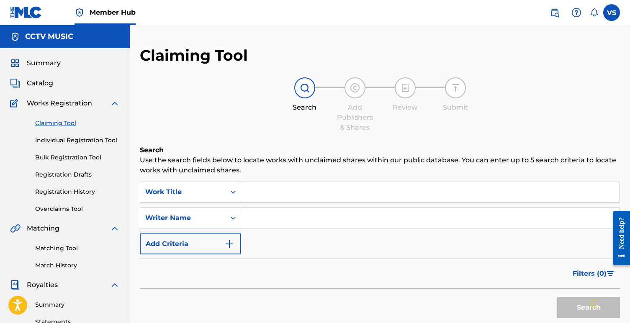
click at [25, 18] on img at bounding box center [26, 12] width 32 height 12
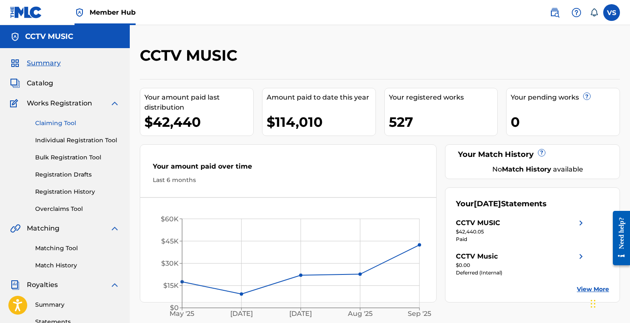
click at [51, 119] on div "Claiming Tool Individual Registration Tool Bulk Registration Tool Registration …" at bounding box center [65, 160] width 110 height 105
click at [62, 124] on link "Claiming Tool" at bounding box center [77, 123] width 85 height 9
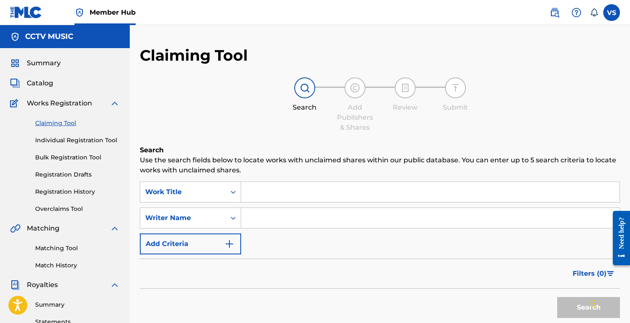
click at [276, 196] on input "Search Form" at bounding box center [430, 192] width 379 height 20
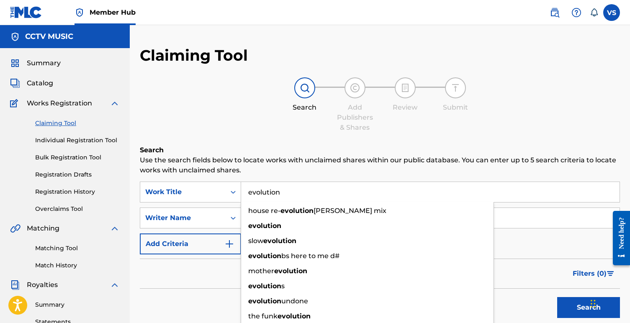
type input "evolution"
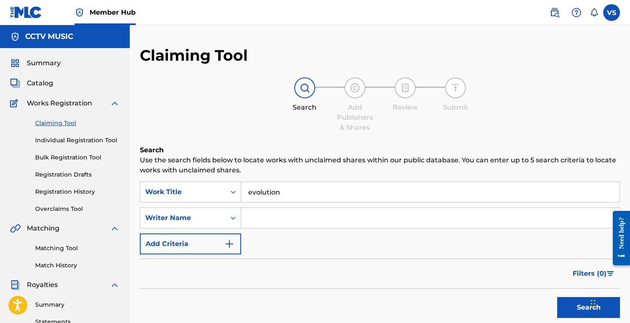
click at [284, 170] on p "Use the search fields below to locate works with unclaimed shares within our pu…" at bounding box center [380, 165] width 480 height 20
click at [274, 218] on input "Search Form" at bounding box center [430, 218] width 379 height 20
type input "[PERSON_NAME]"
click at [557, 297] on button "Search" at bounding box center [588, 307] width 63 height 21
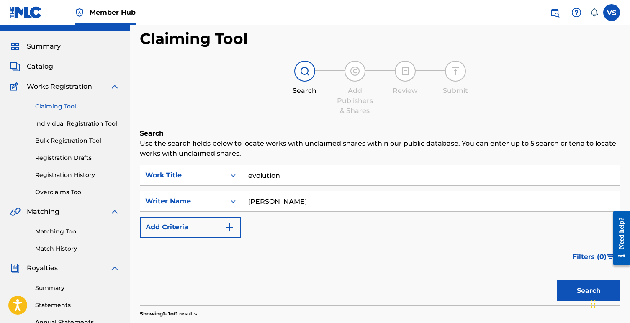
scroll to position [198, 0]
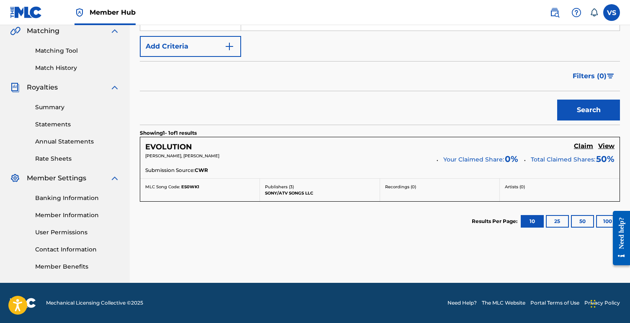
click at [381, 154] on p "KEIFA CARTER, KENYATTA FRAZIER JR." at bounding box center [288, 156] width 286 height 6
click at [173, 146] on h5 "EVOLUTION" at bounding box center [168, 147] width 47 height 10
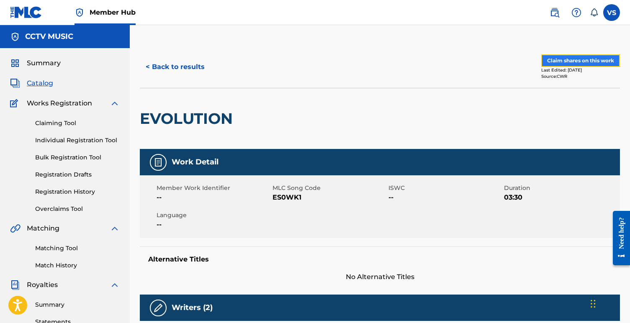
click at [570, 56] on button "Claim shares on this work" at bounding box center [581, 60] width 79 height 13
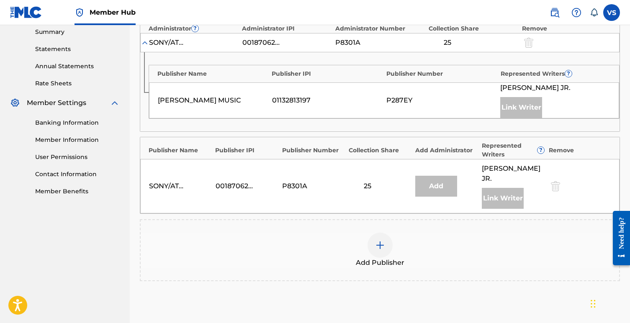
scroll to position [308, 0]
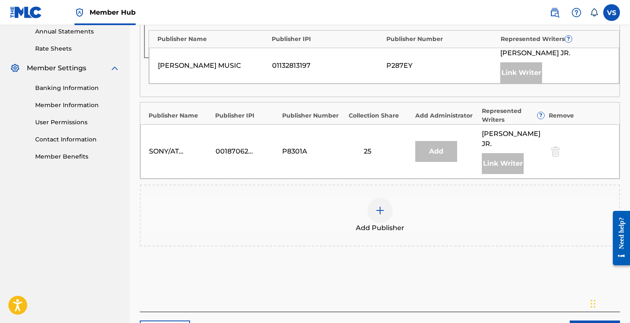
click at [388, 217] on div at bounding box center [380, 210] width 25 height 25
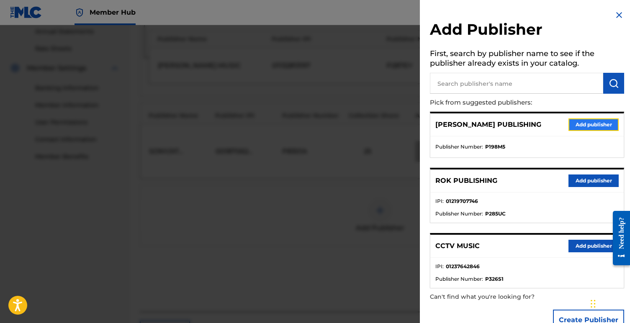
click at [592, 124] on button "Add publisher" at bounding box center [594, 125] width 50 height 13
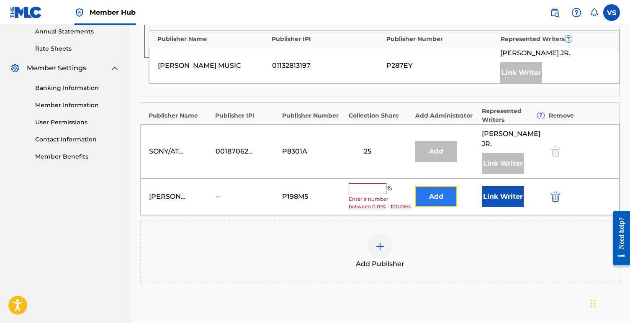
click at [442, 206] on button "Add" at bounding box center [436, 196] width 42 height 21
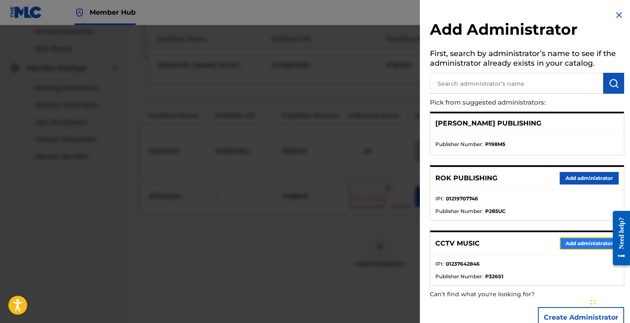
click at [566, 245] on button "Add administrator" at bounding box center [589, 243] width 59 height 13
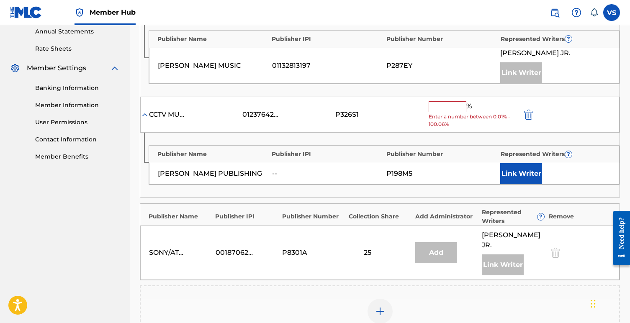
click at [443, 109] on input "text" at bounding box center [448, 106] width 38 height 11
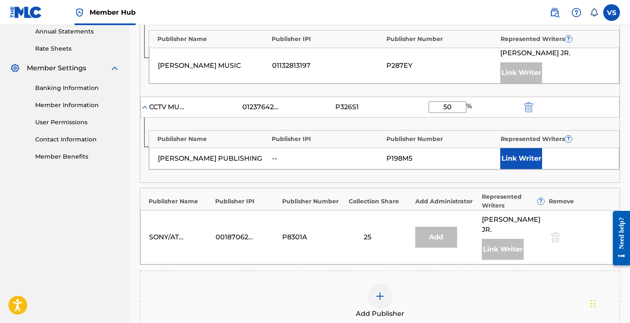
type input "50"
click at [275, 301] on div "Add Publisher" at bounding box center [380, 301] width 479 height 35
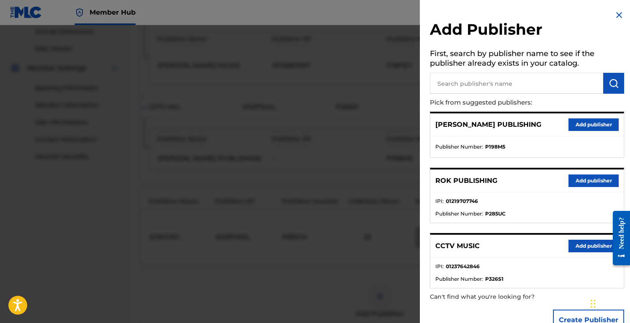
click at [614, 24] on h2 "Add Publisher" at bounding box center [527, 30] width 194 height 21
click at [615, 19] on img at bounding box center [619, 15] width 10 height 10
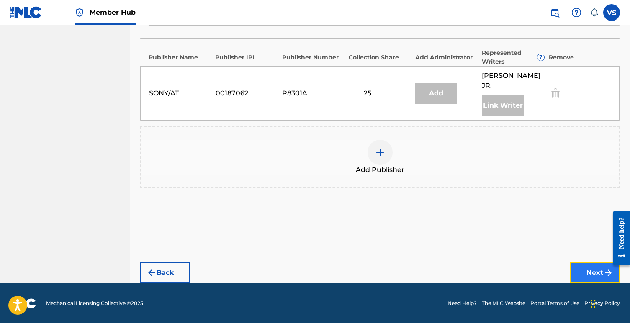
click at [586, 275] on button "Next" at bounding box center [595, 273] width 50 height 21
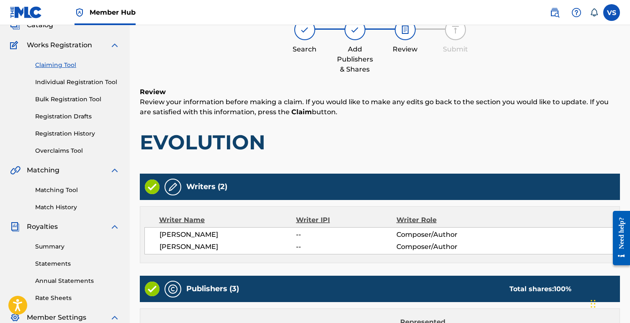
scroll to position [437, 0]
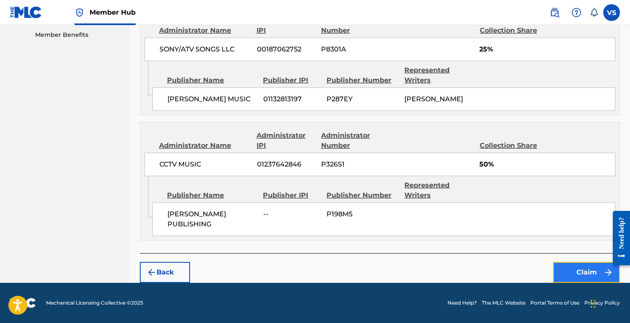
click at [577, 273] on button "Claim" at bounding box center [586, 272] width 67 height 21
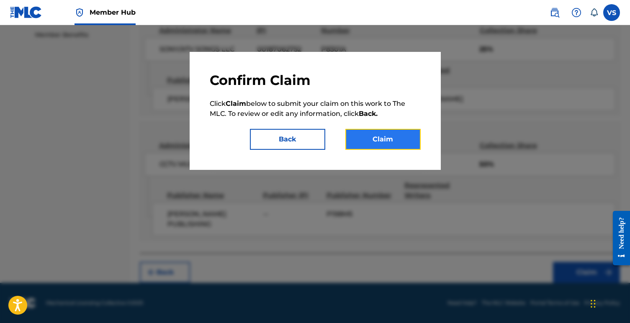
click at [389, 134] on button "Claim" at bounding box center [383, 139] width 75 height 21
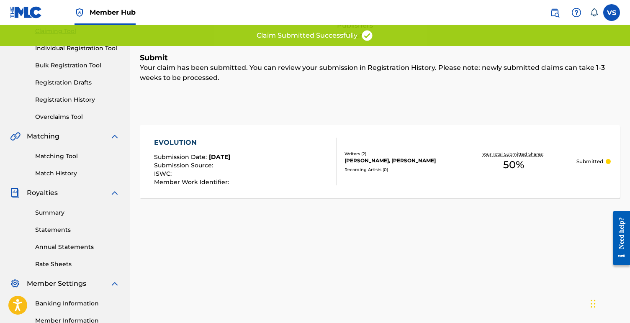
scroll to position [0, 0]
